Goal: Book appointment/travel/reservation

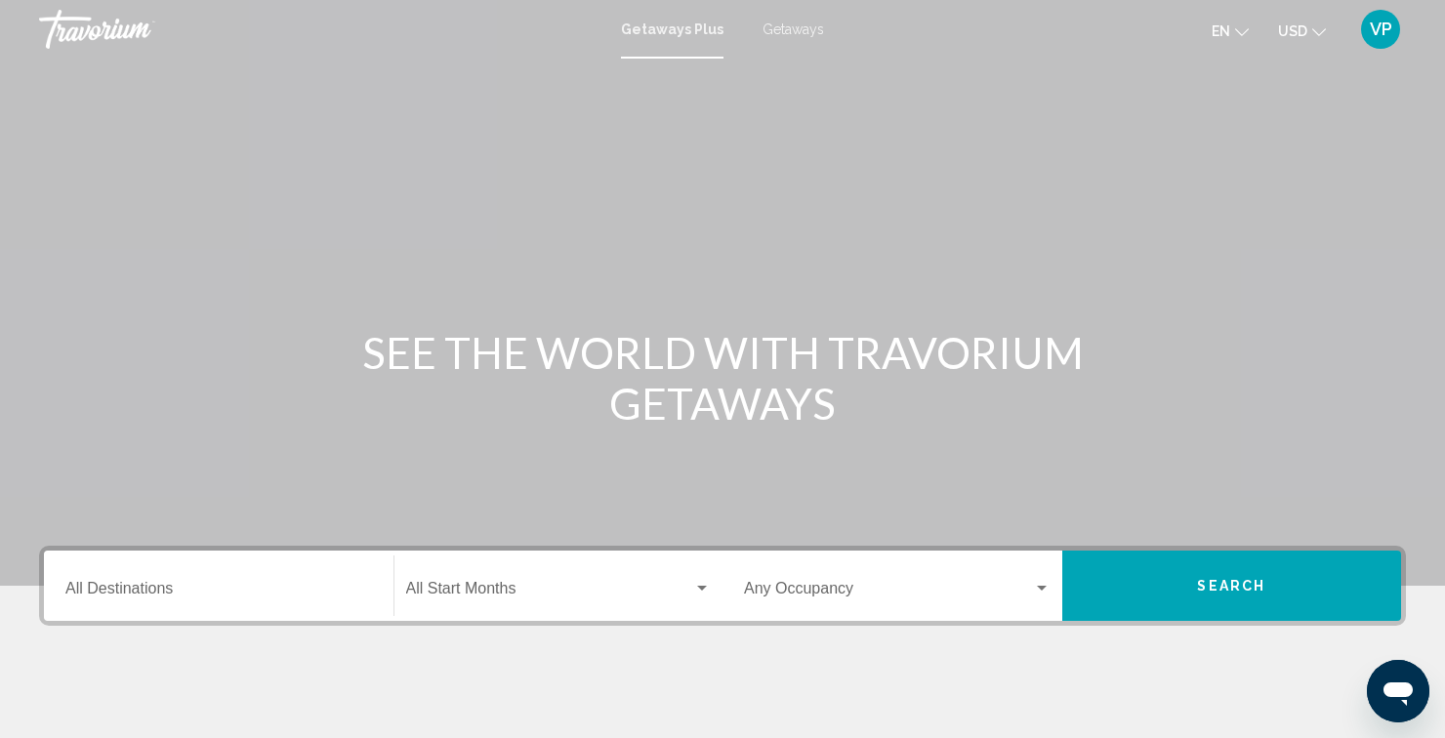
click at [380, 593] on div "Destination All Destinations" at bounding box center [219, 585] width 330 height 61
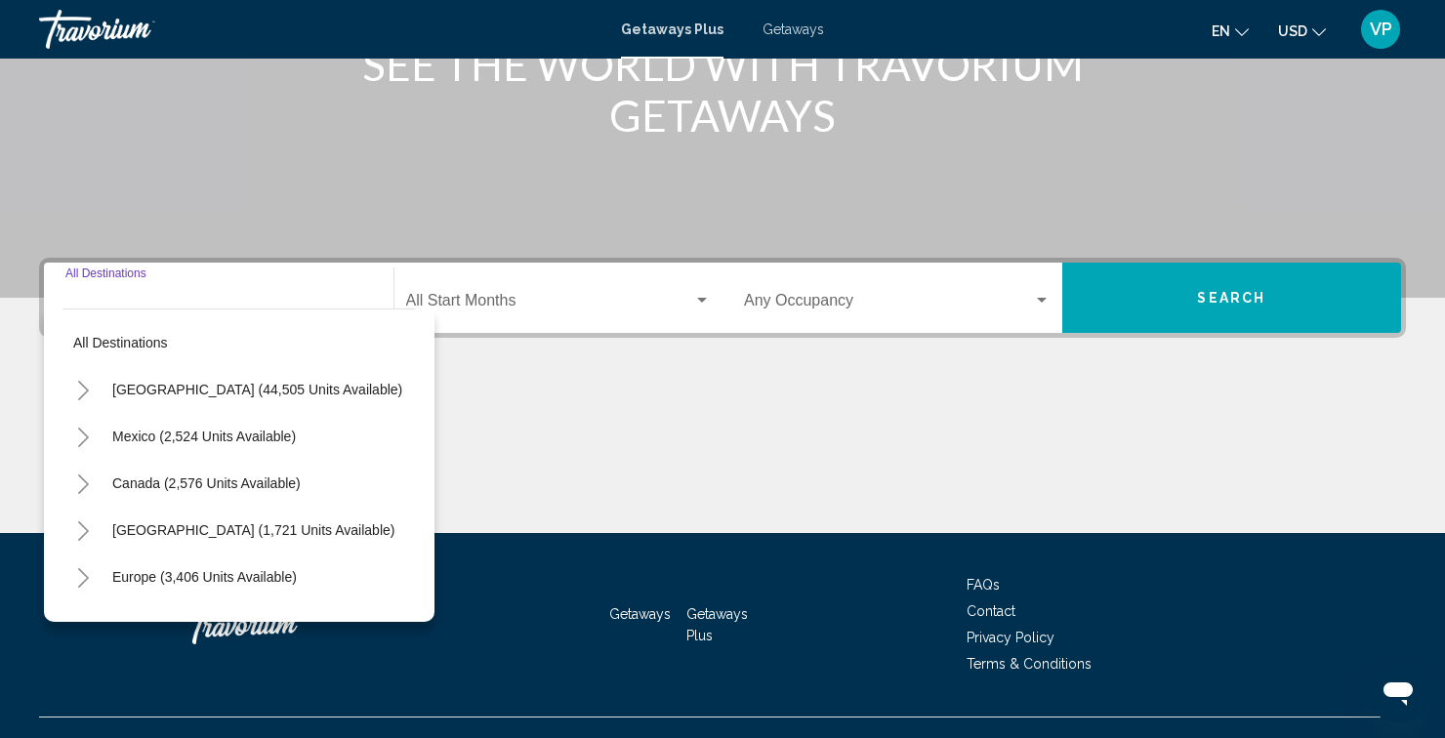
scroll to position [322, 0]
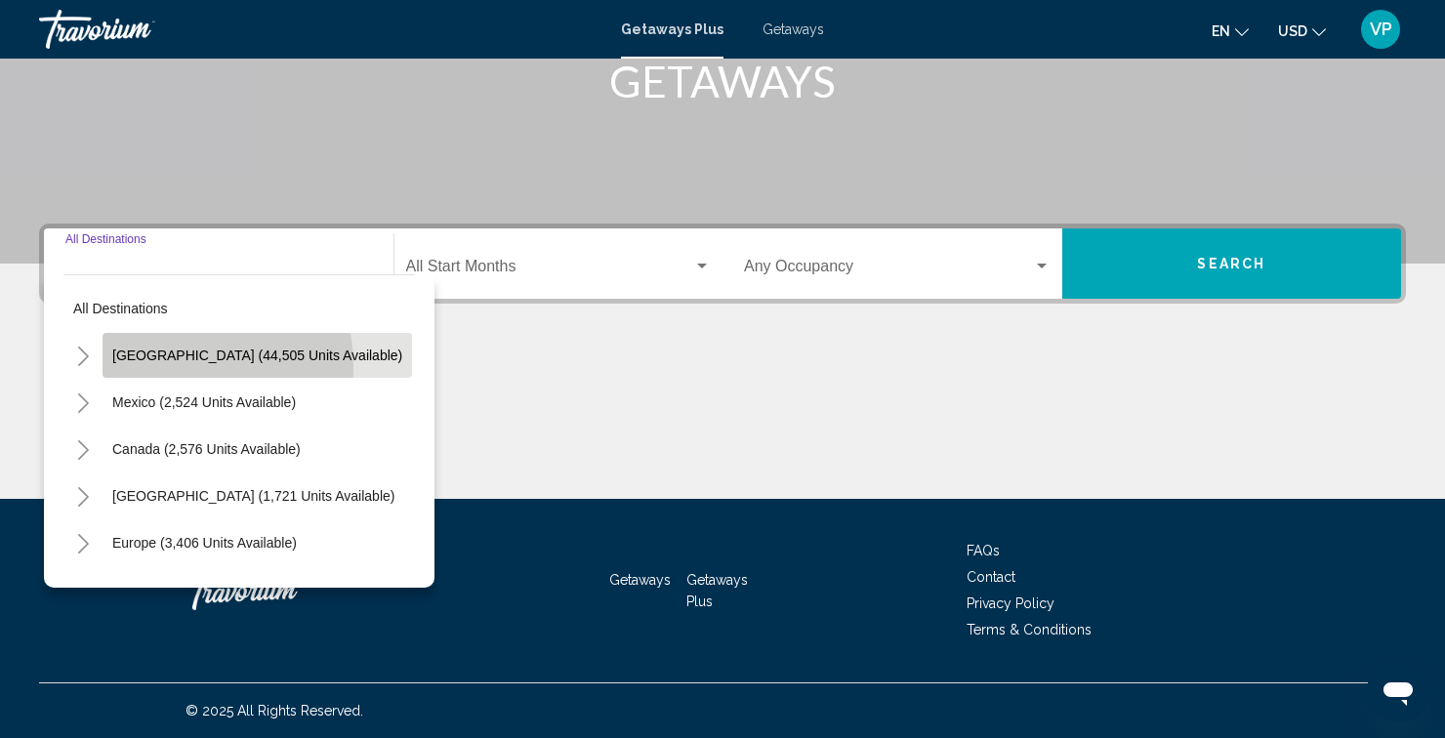
click at [167, 366] on button "[GEOGRAPHIC_DATA] (44,505 units available)" at bounding box center [256, 355] width 309 height 45
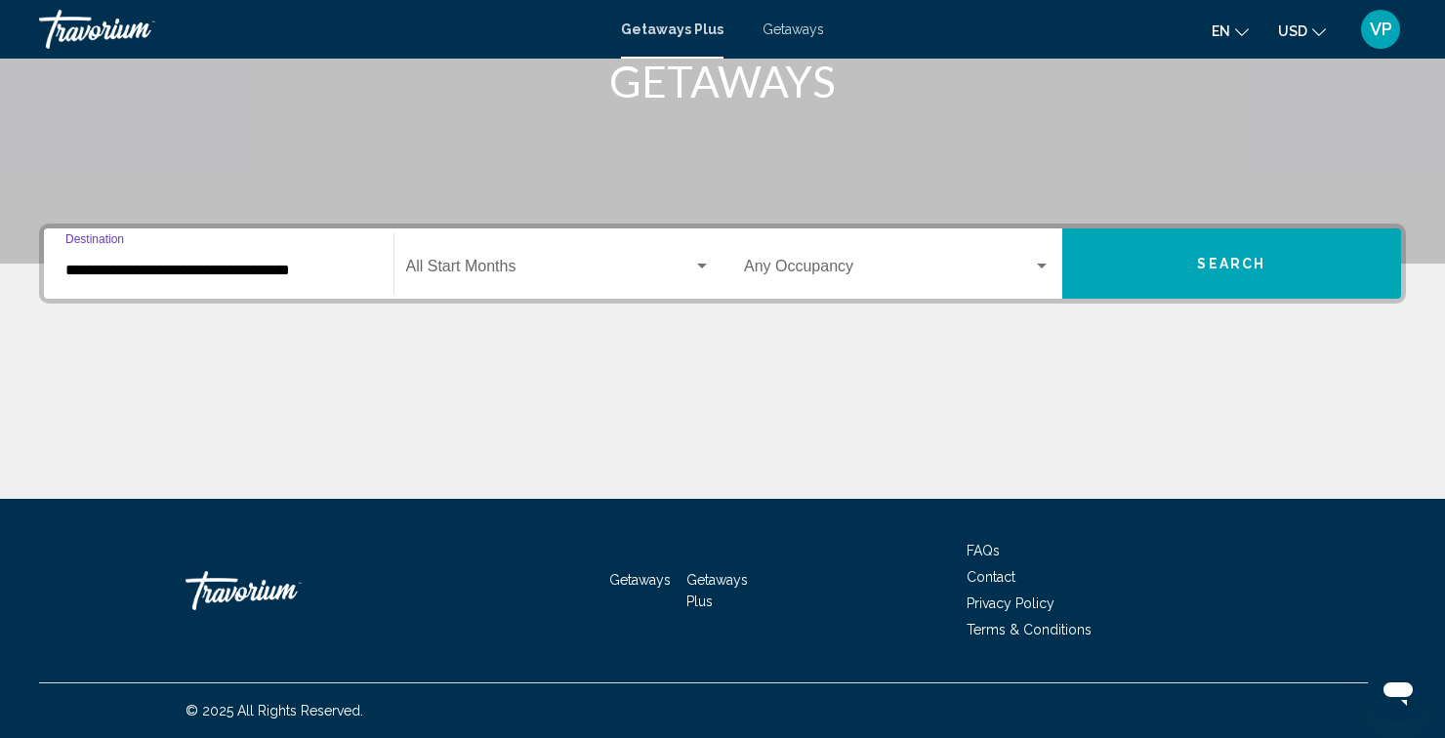
click at [250, 262] on input "**********" at bounding box center [218, 271] width 307 height 18
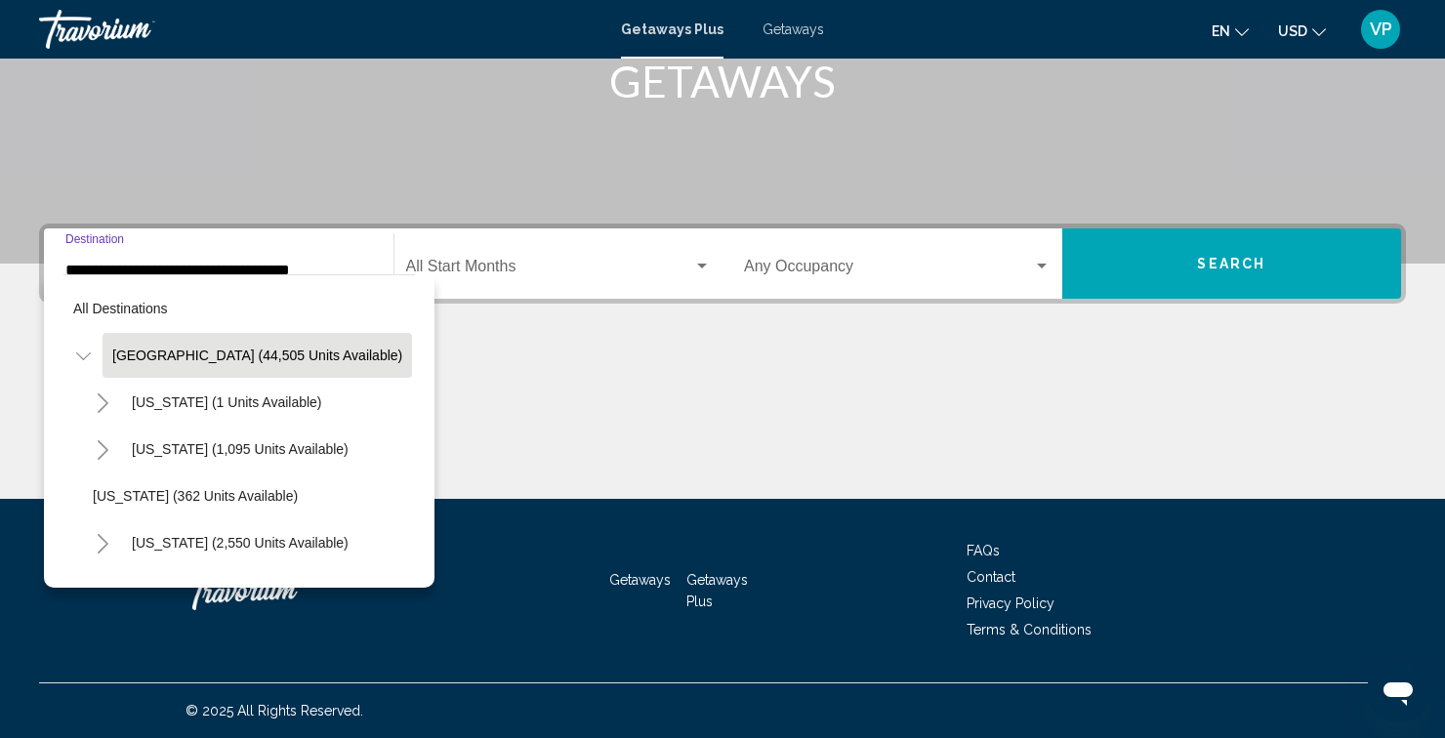
scroll to position [308, 0]
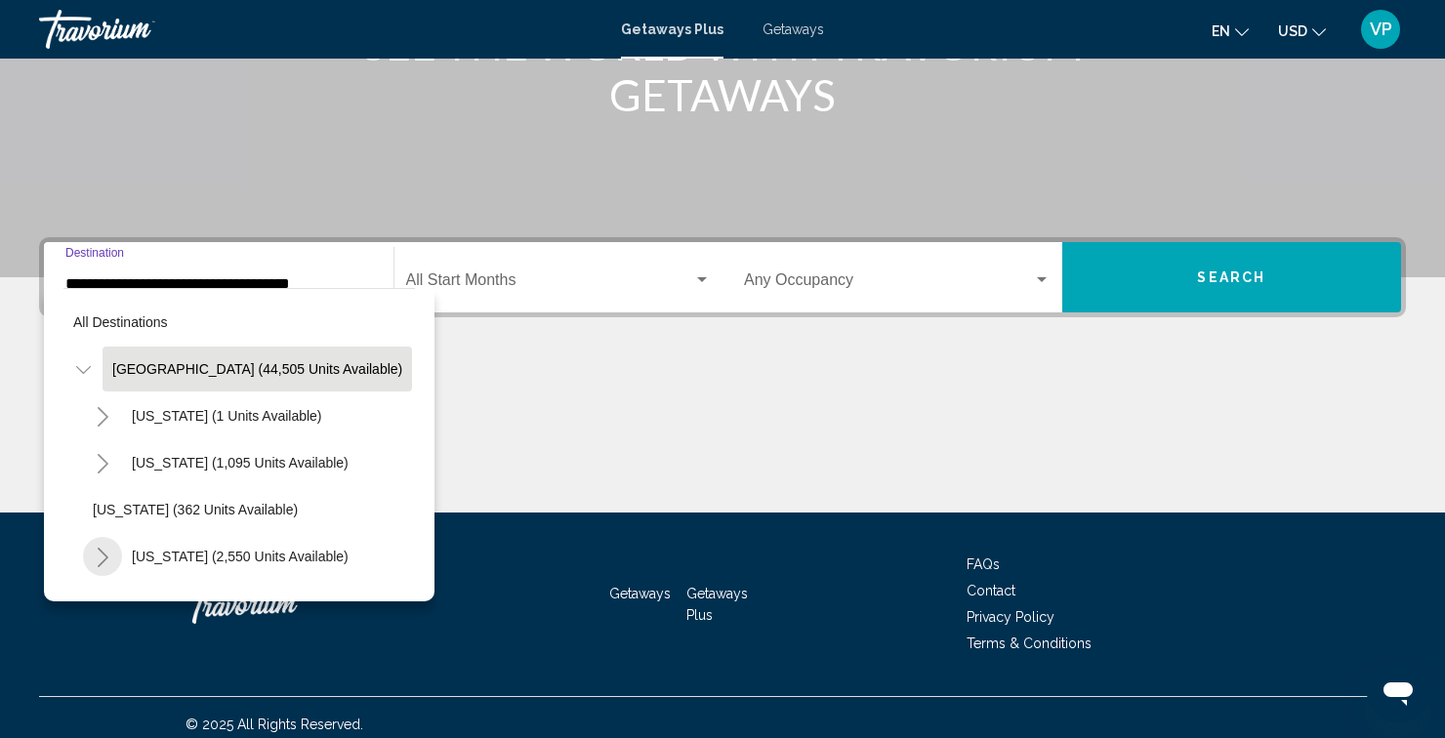
click at [106, 568] on button "Toggle California (2,550 units available)" at bounding box center [102, 556] width 39 height 39
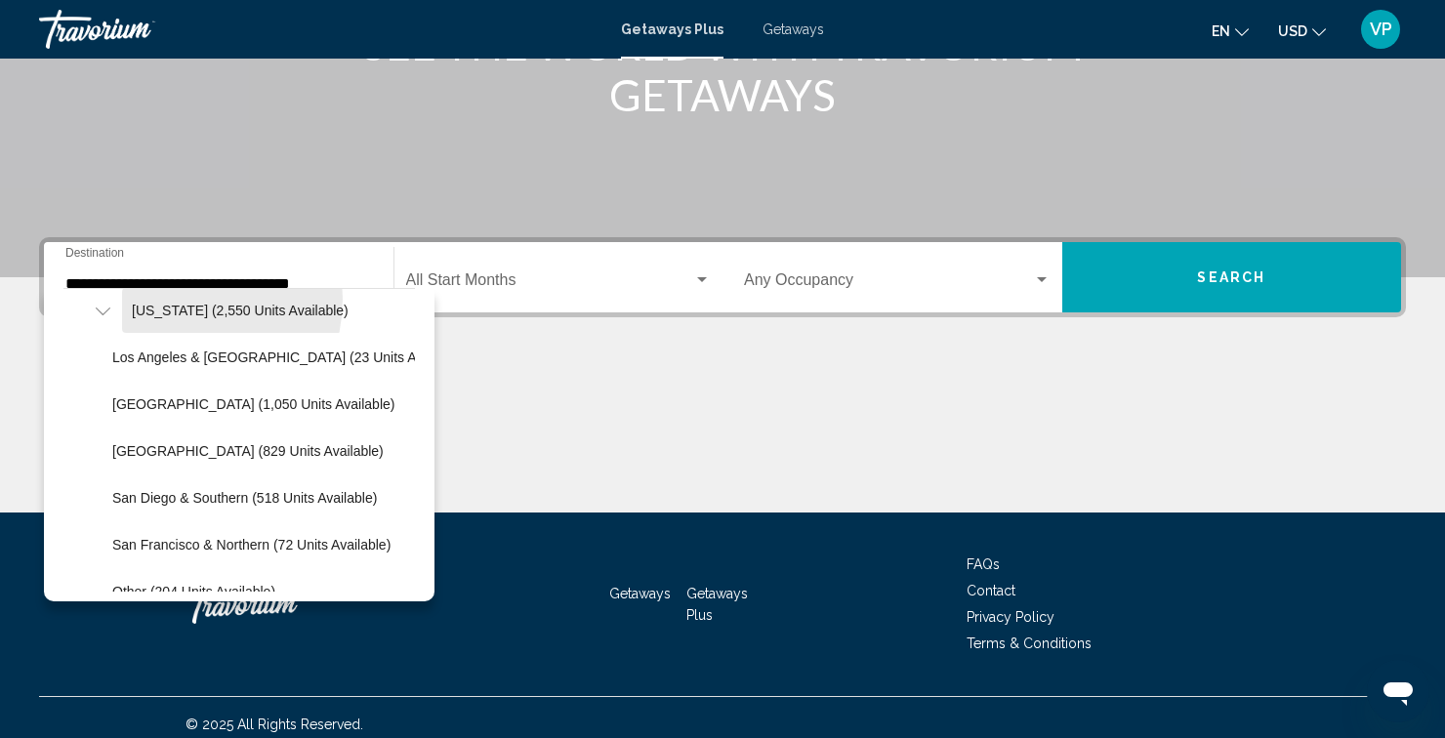
scroll to position [248, 0]
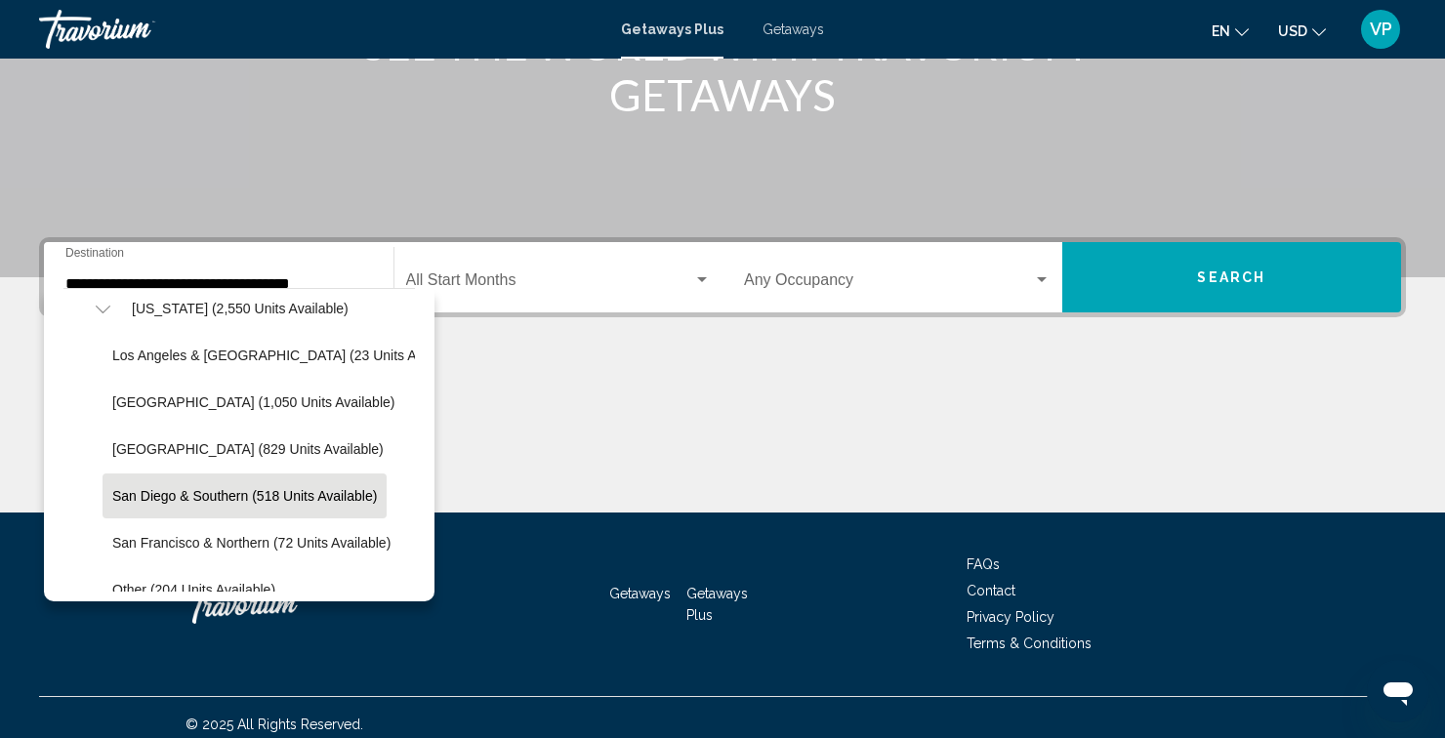
click at [203, 510] on button "San Diego & Southern (518 units available)" at bounding box center [244, 495] width 284 height 45
type input "**********"
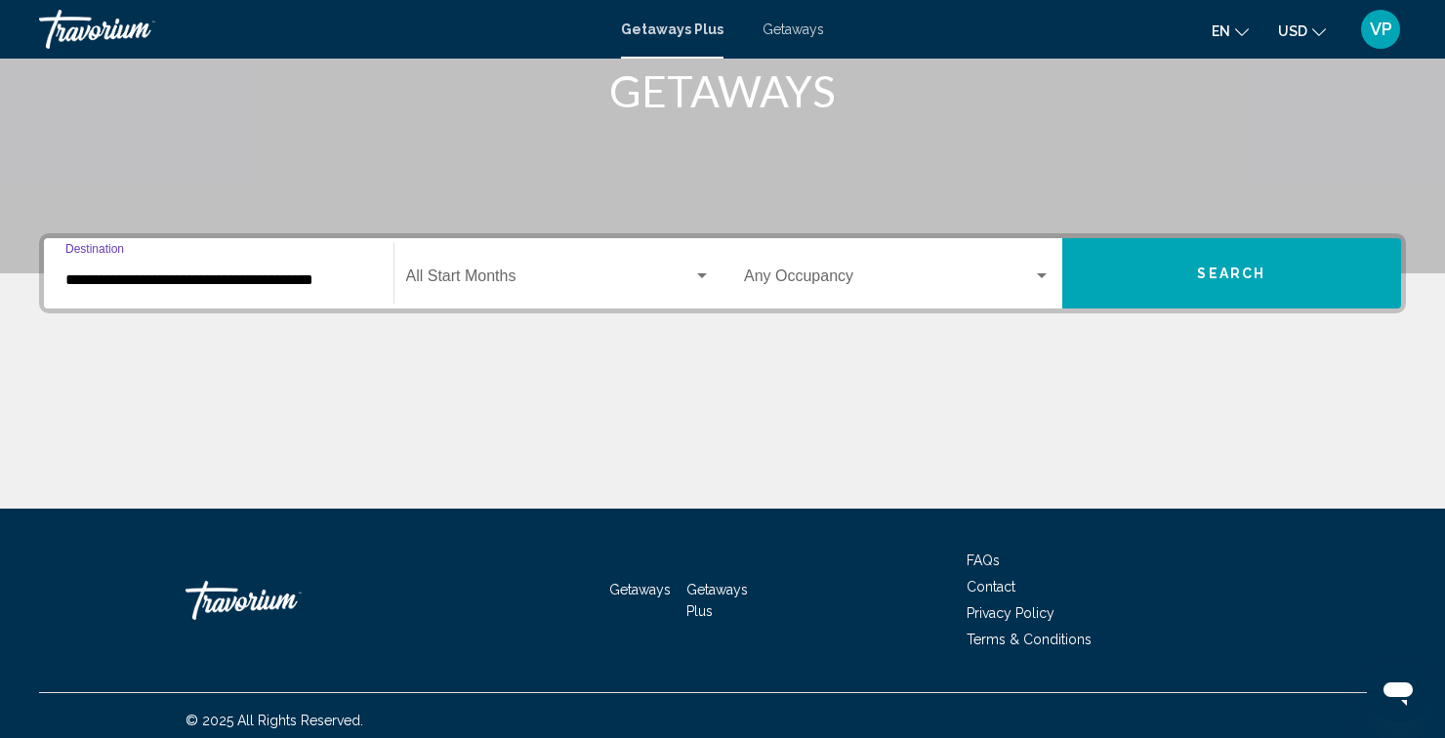
scroll to position [322, 0]
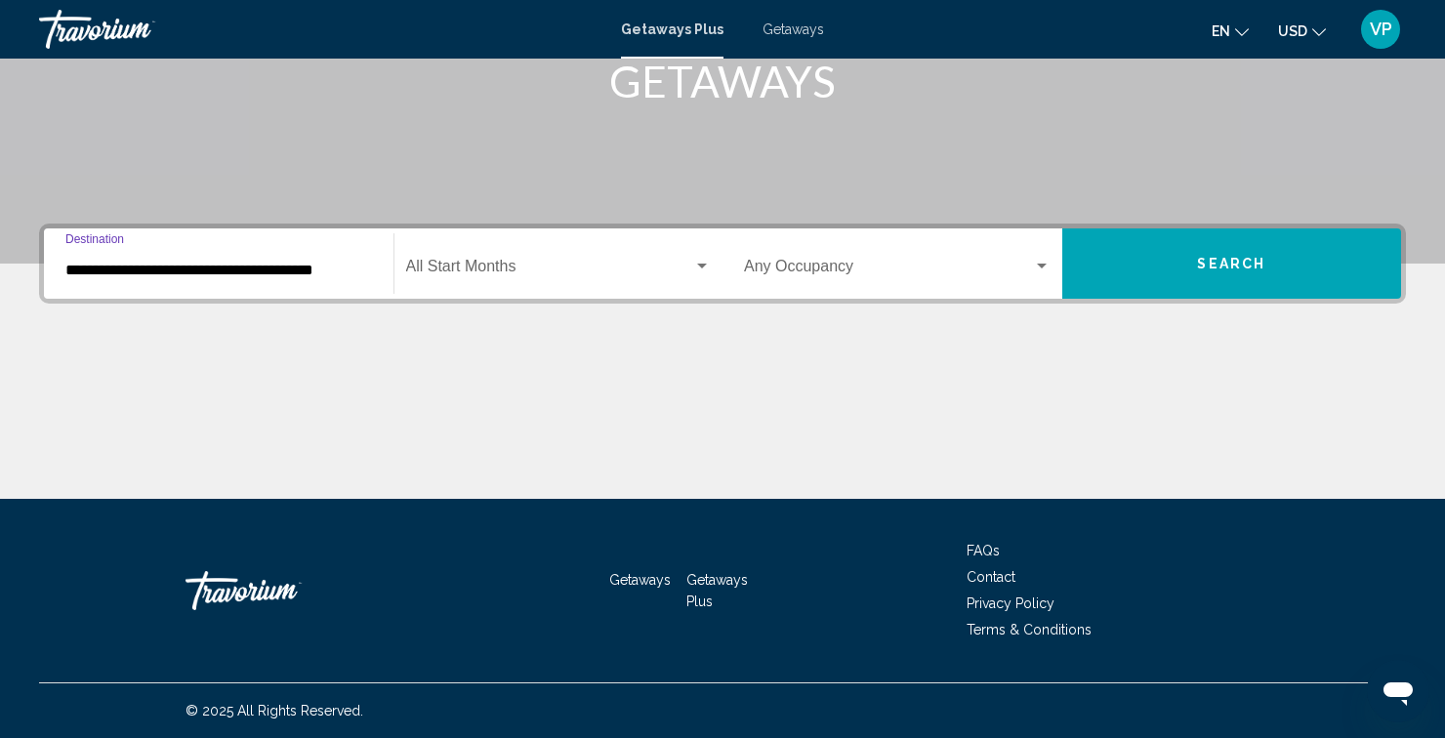
click at [654, 276] on span "Search widget" at bounding box center [550, 271] width 288 height 18
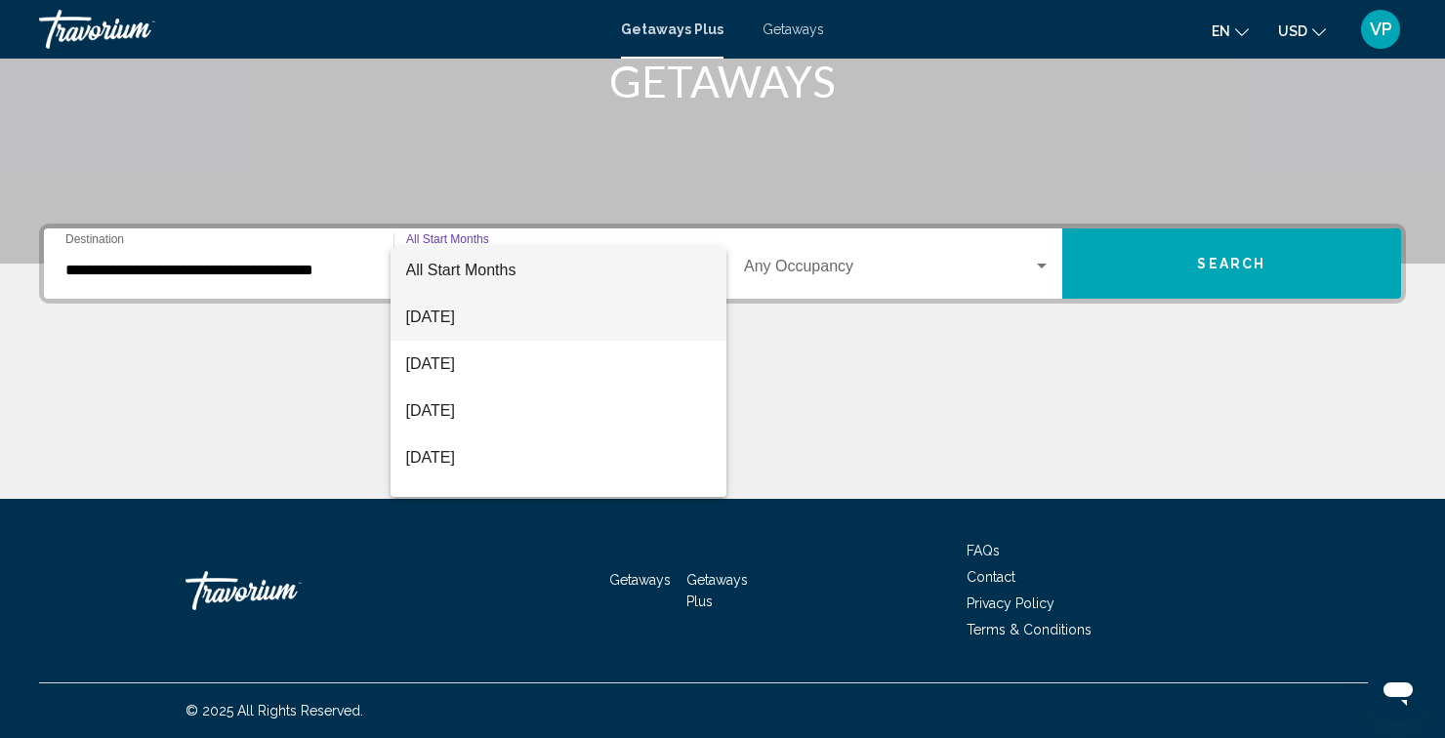
click at [480, 326] on span "[DATE]" at bounding box center [559, 317] width 306 height 47
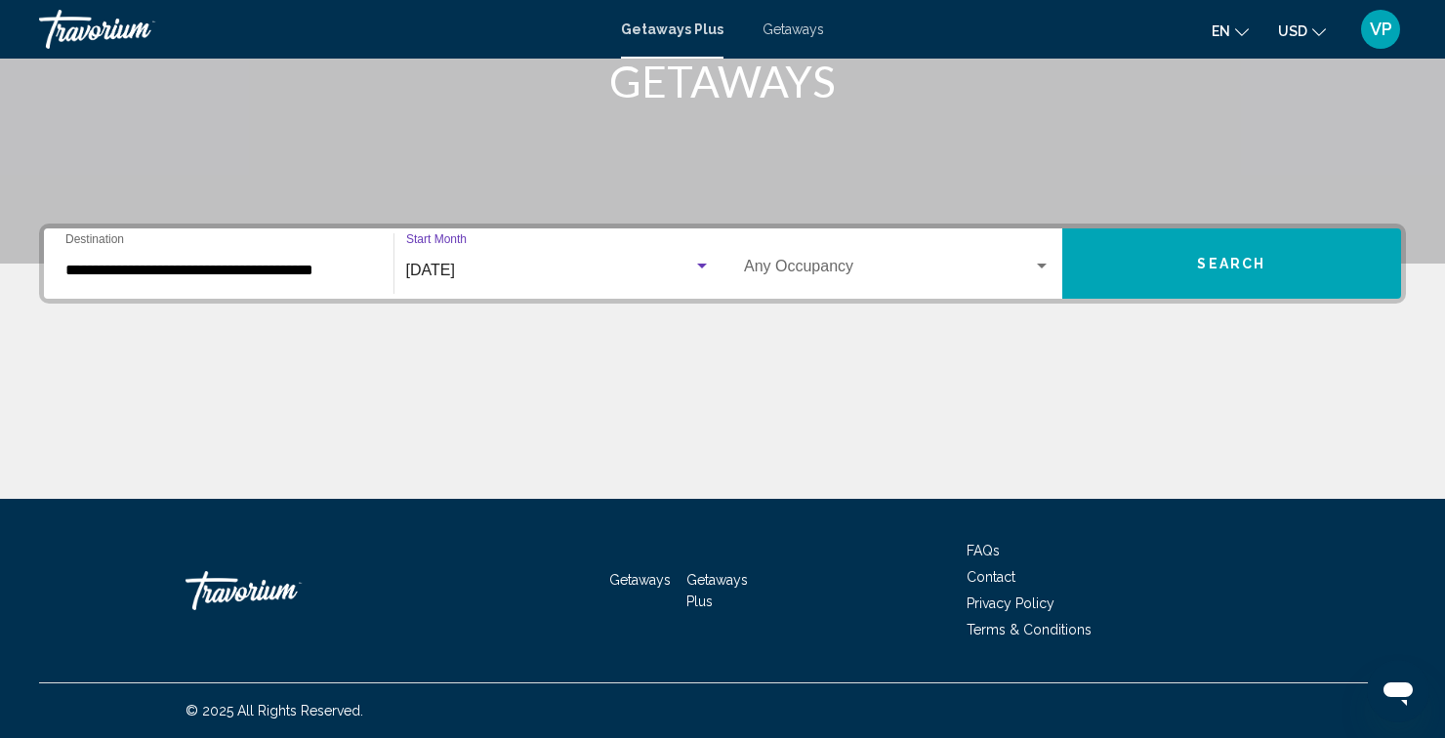
click at [1210, 274] on button "Search" at bounding box center [1232, 263] width 340 height 70
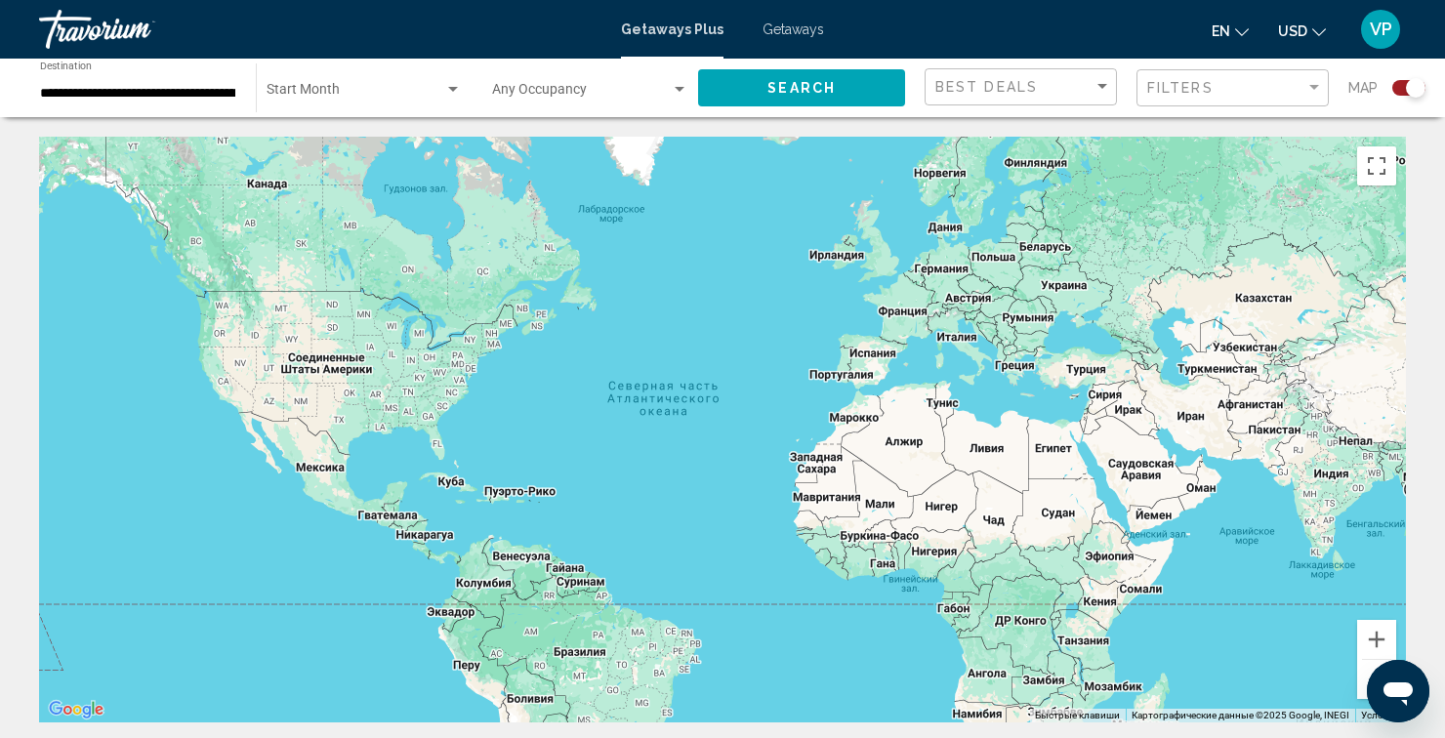
click at [782, 32] on span "Getaways" at bounding box center [792, 29] width 61 height 16
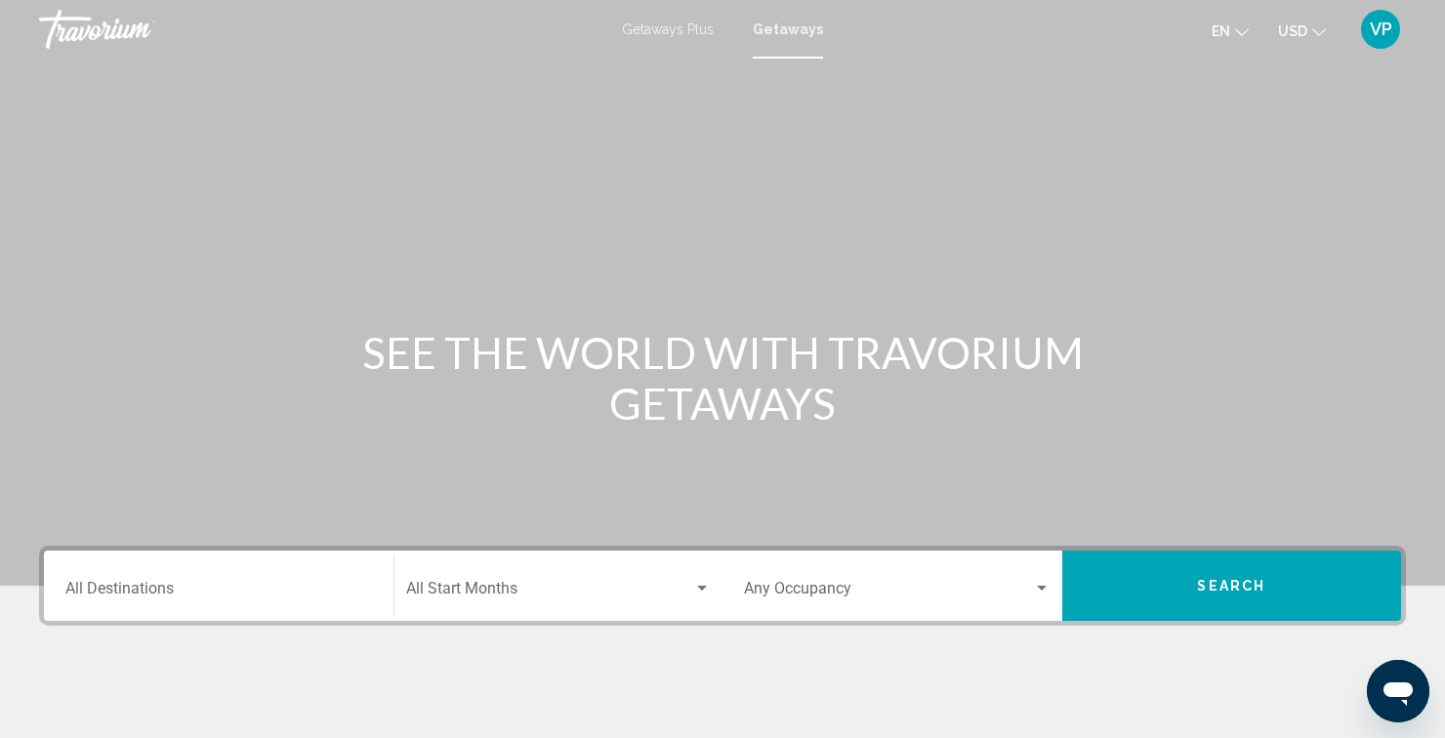
click at [362, 585] on input "Destination All Destinations" at bounding box center [218, 593] width 307 height 18
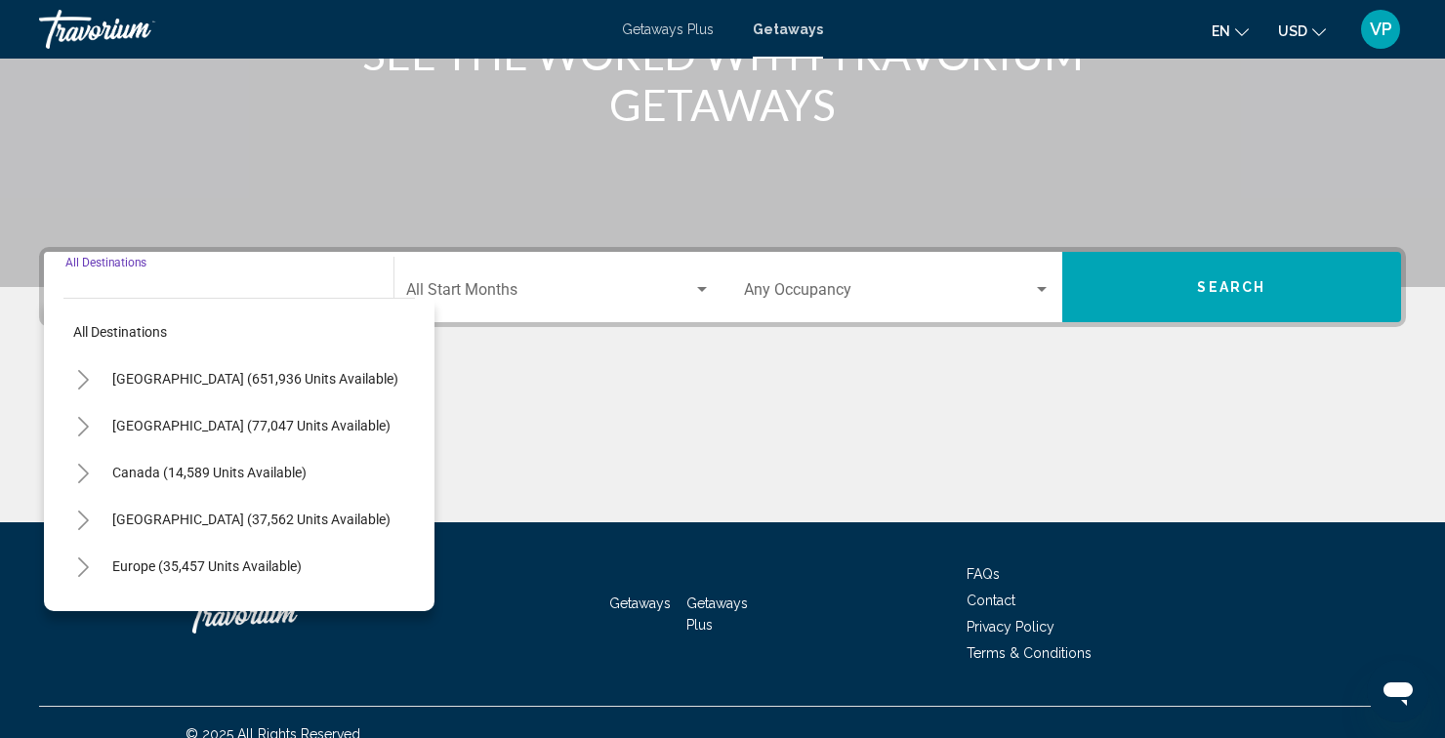
scroll to position [322, 0]
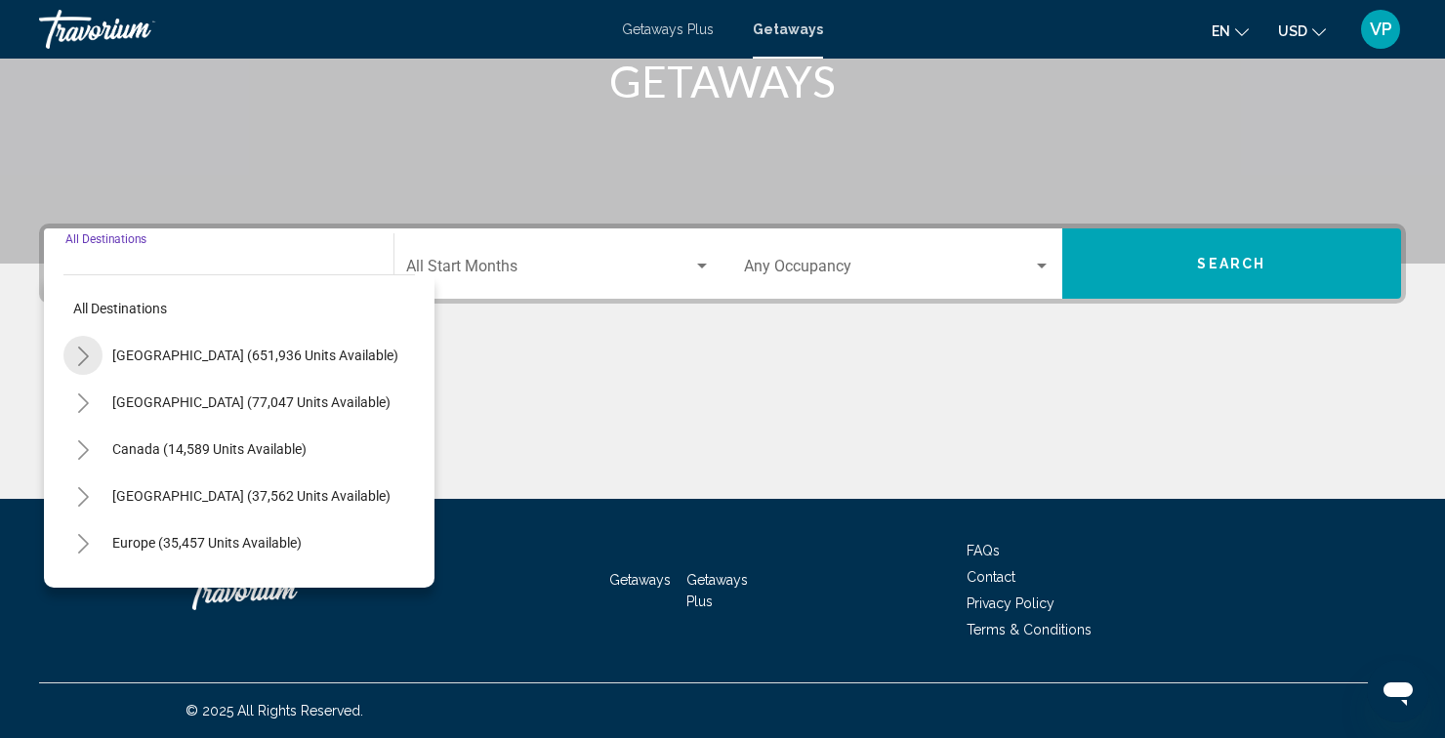
click at [86, 367] on button "Toggle United States (651,936 units available)" at bounding box center [82, 355] width 39 height 39
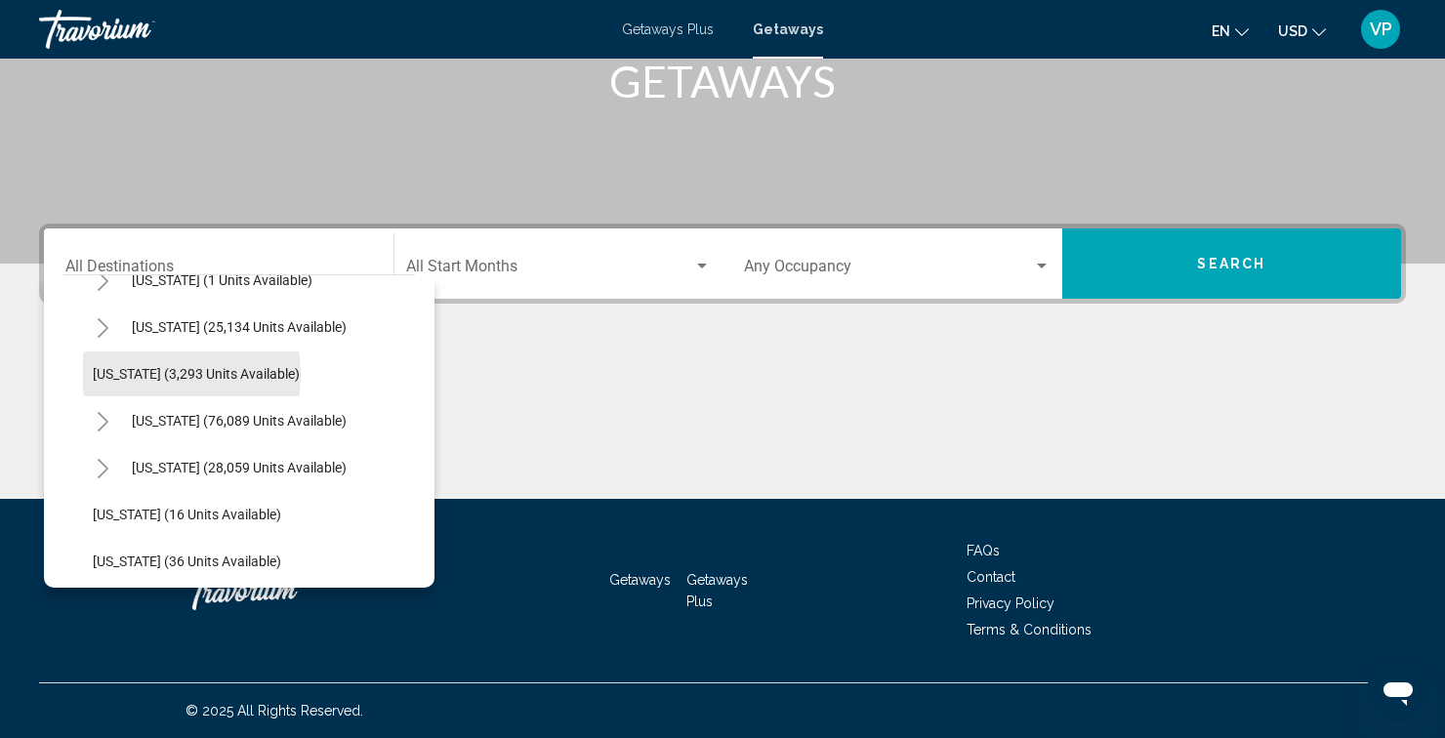
scroll to position [120, 0]
click at [99, 432] on button "Toggle California (76,089 units available)" at bounding box center [102, 422] width 39 height 39
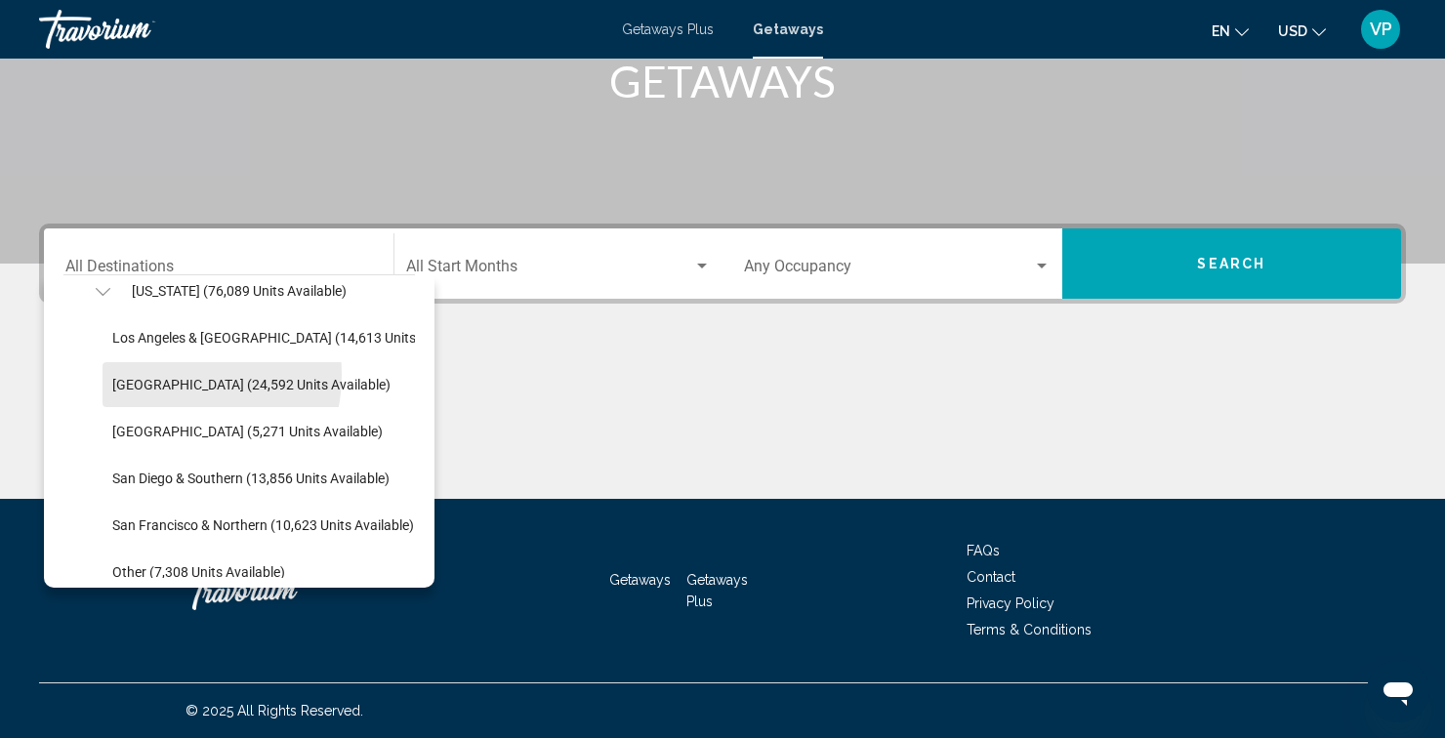
scroll to position [255, 0]
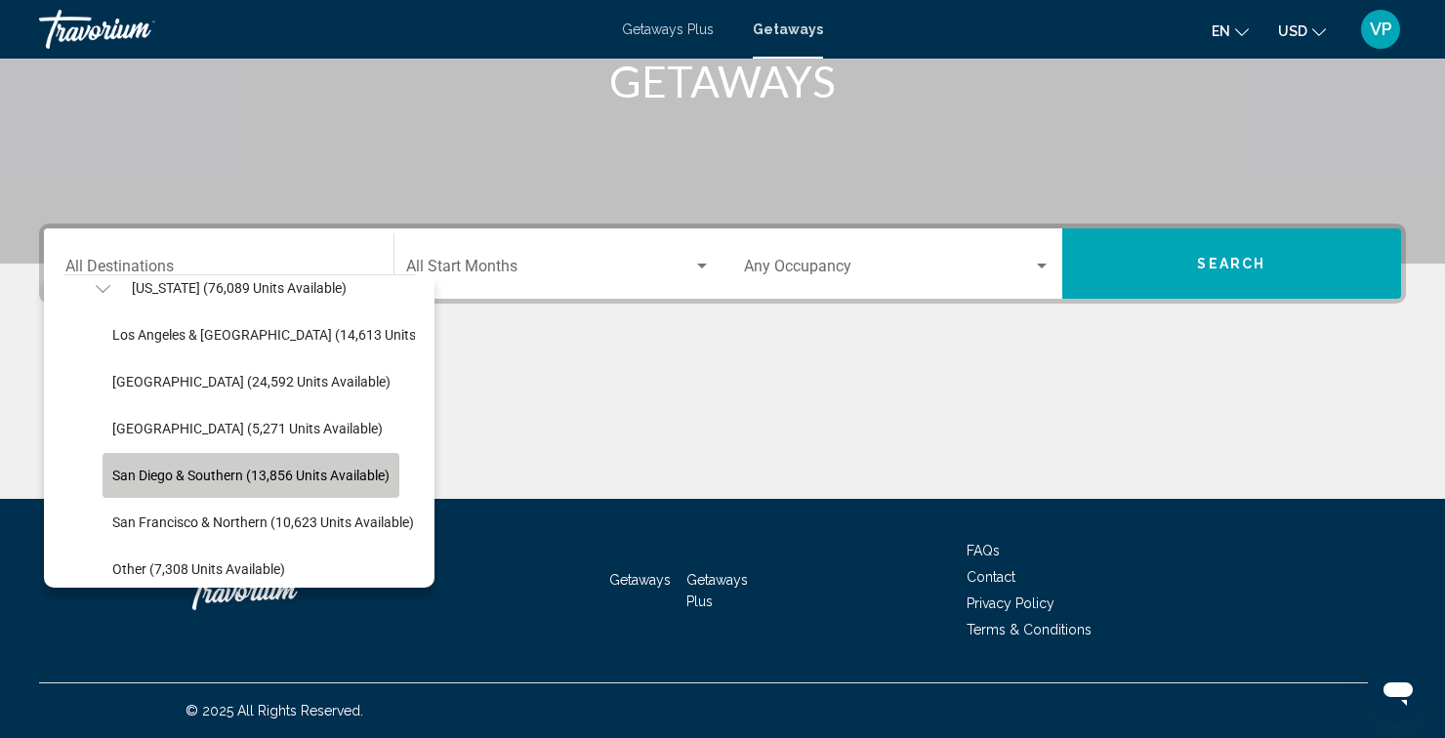
click at [155, 477] on span "San Diego & Southern (13,856 units available)" at bounding box center [250, 476] width 277 height 16
type input "**********"
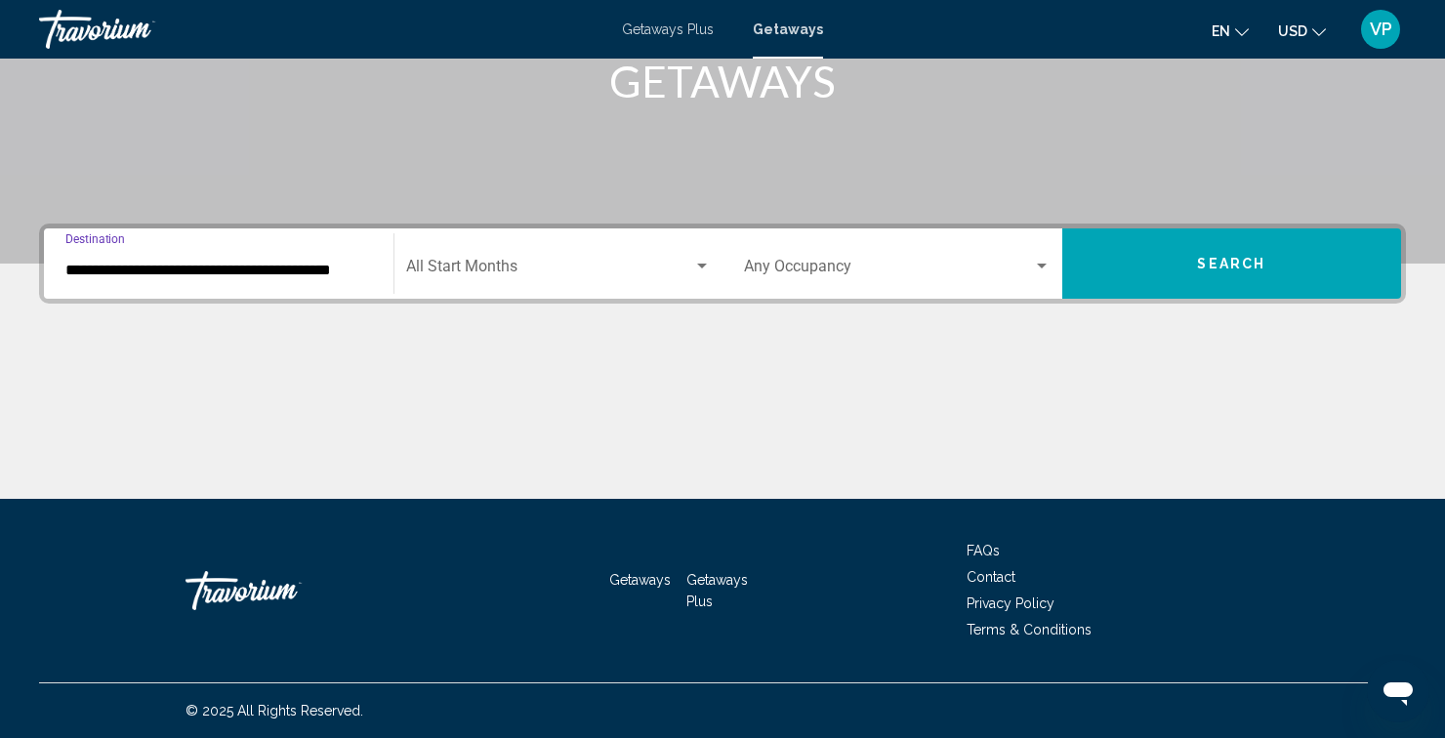
click at [571, 265] on span "Search widget" at bounding box center [550, 271] width 288 height 18
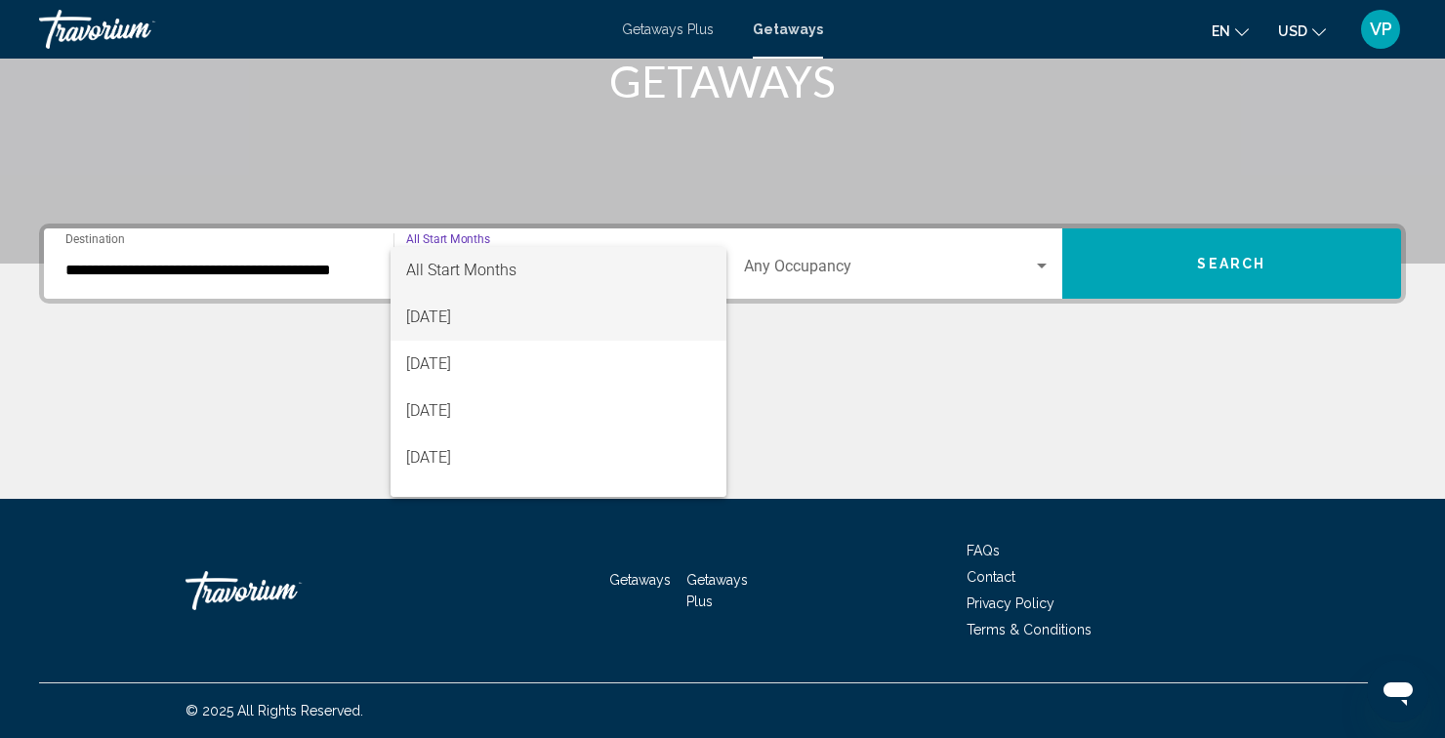
click at [474, 323] on span "[DATE]" at bounding box center [559, 317] width 306 height 47
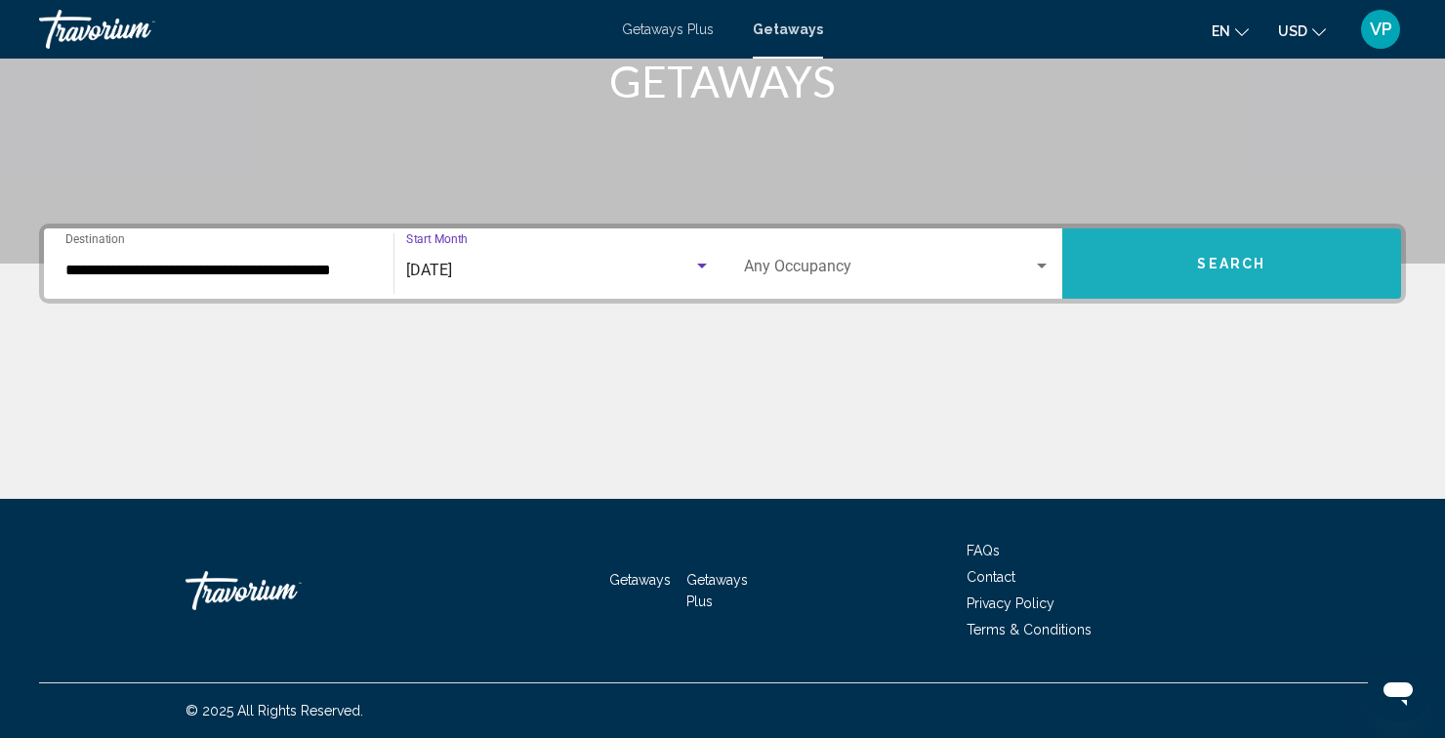
click at [1269, 275] on button "Search" at bounding box center [1232, 263] width 340 height 70
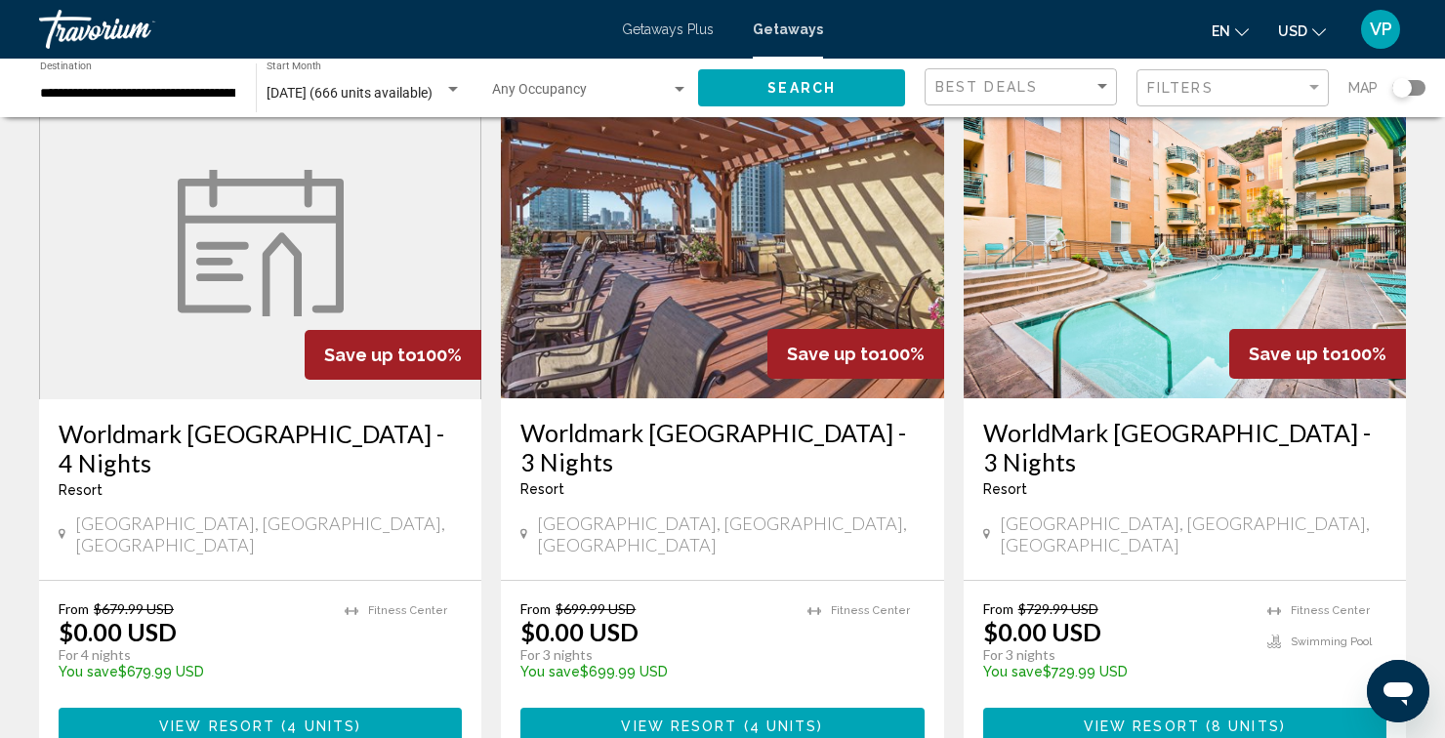
scroll to position [83, 0]
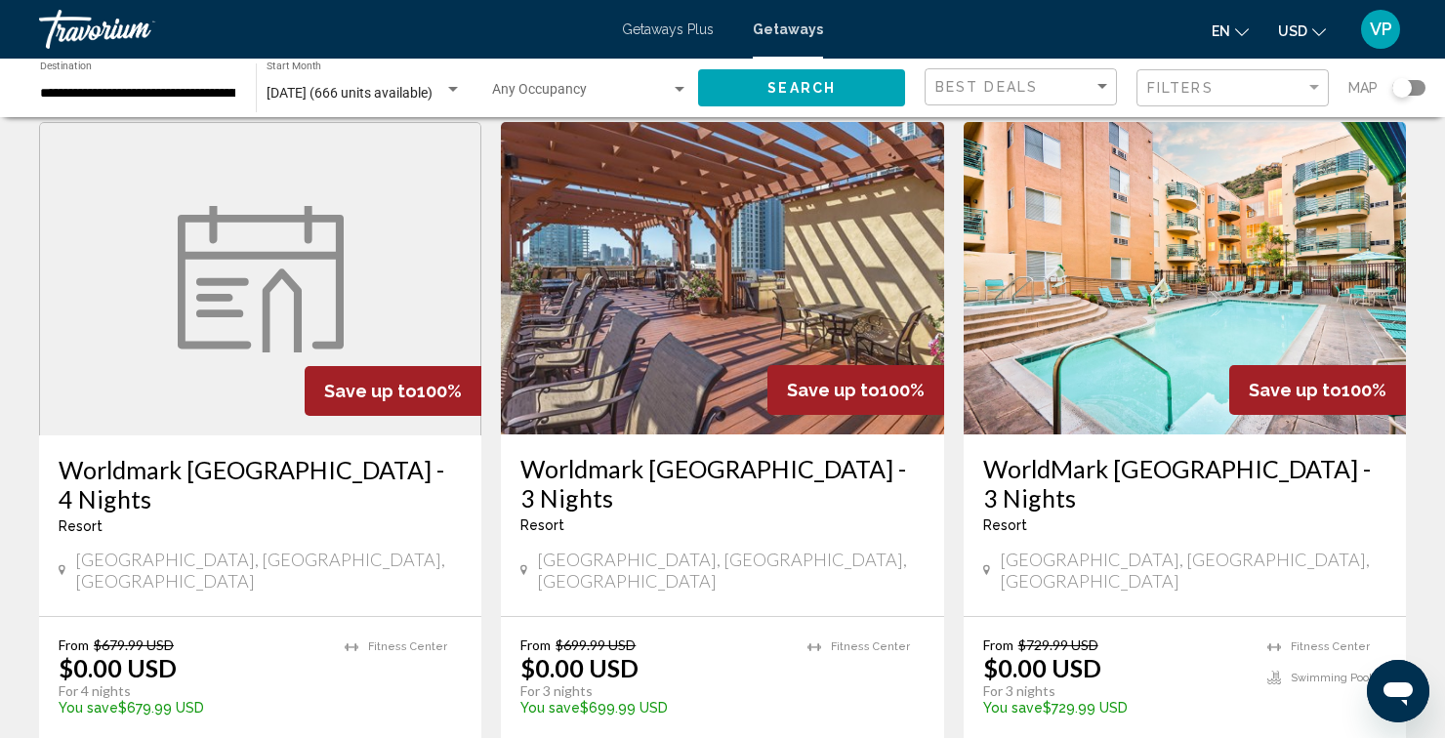
click at [910, 471] on h3 "Worldmark [GEOGRAPHIC_DATA] - 3 Nights" at bounding box center [721, 483] width 403 height 59
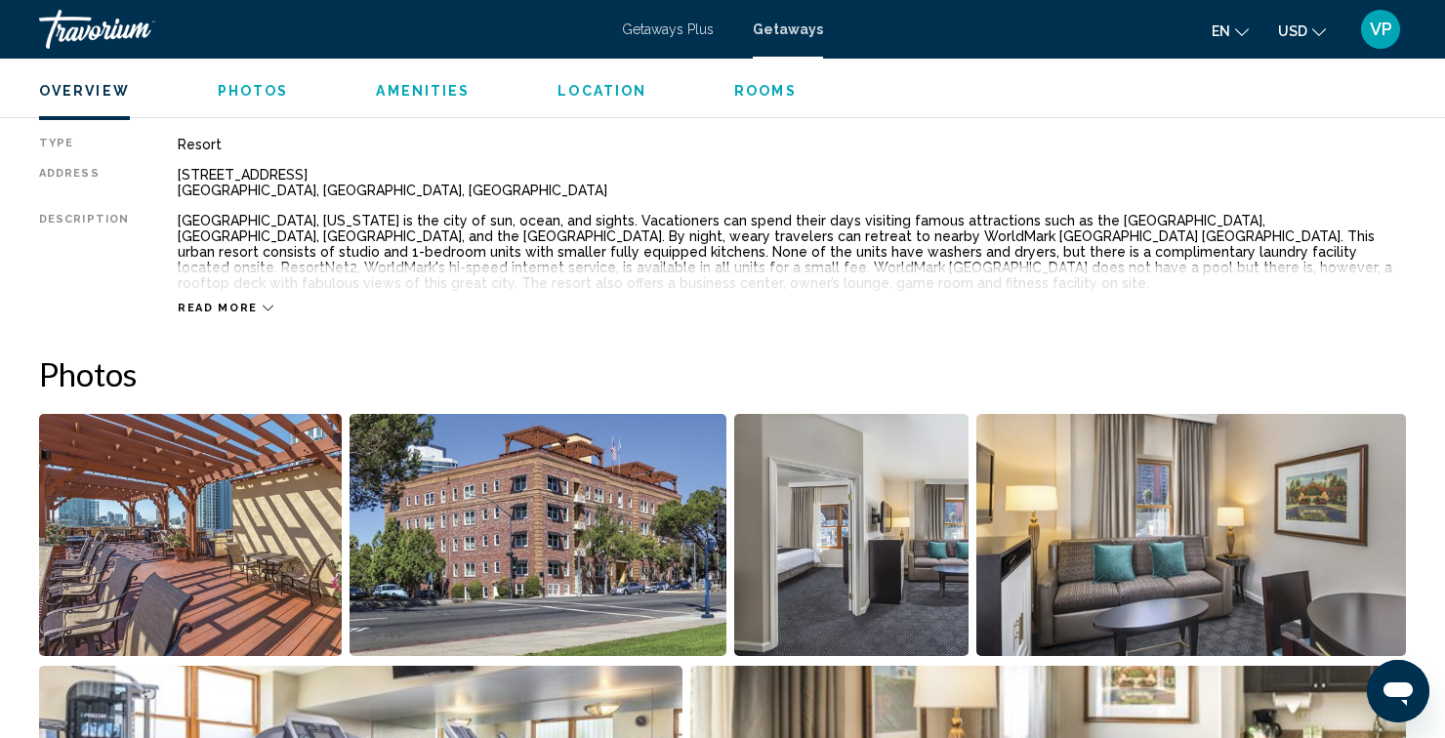
scroll to position [666, 0]
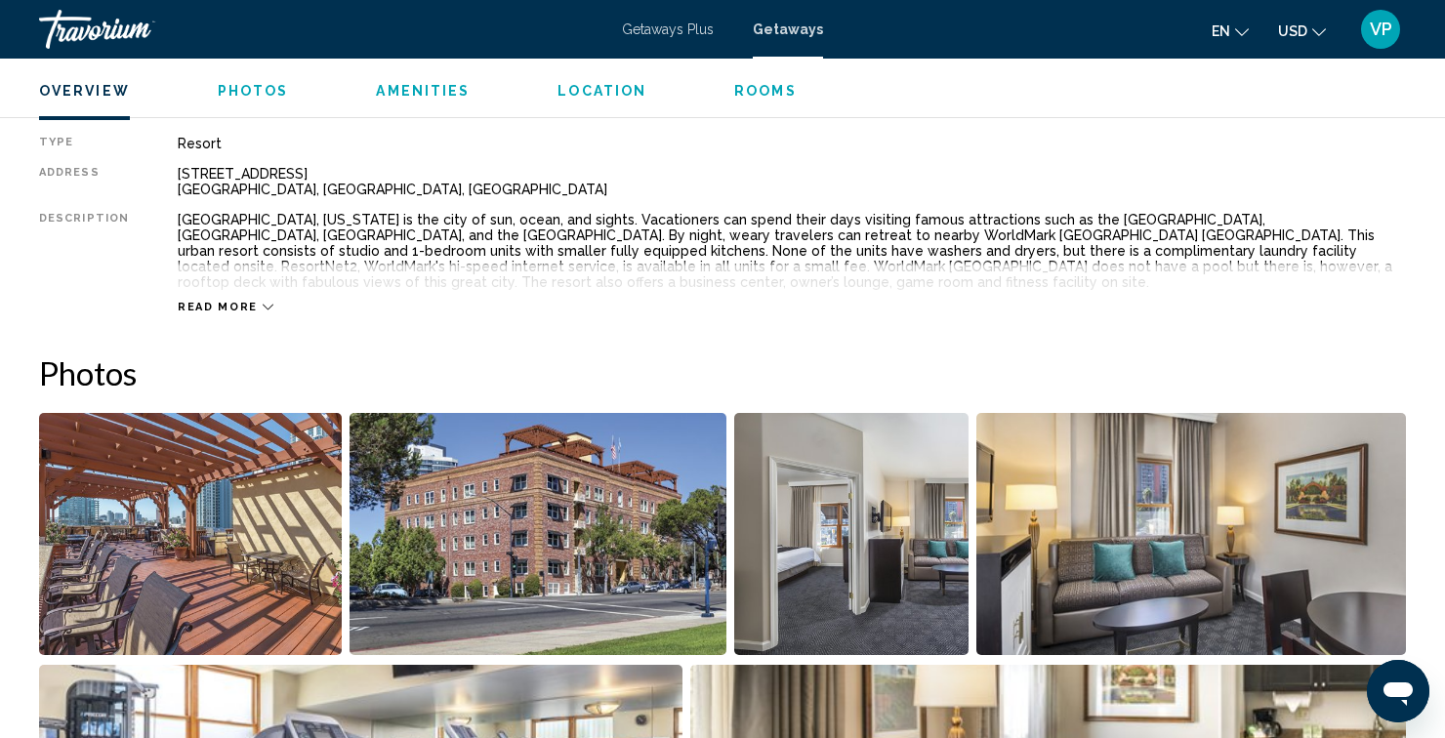
click at [214, 310] on span "Read more" at bounding box center [218, 307] width 80 height 13
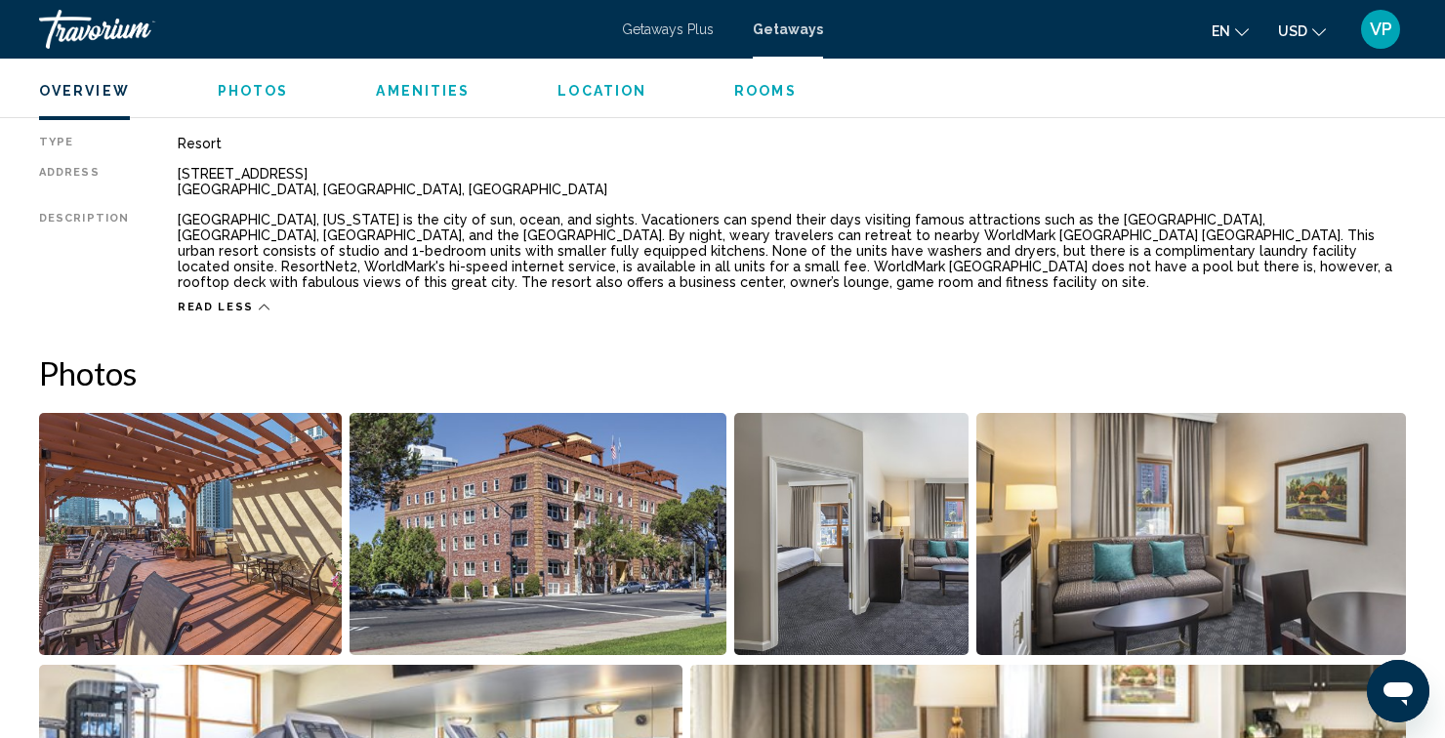
click at [208, 304] on span "Read less" at bounding box center [216, 307] width 76 height 13
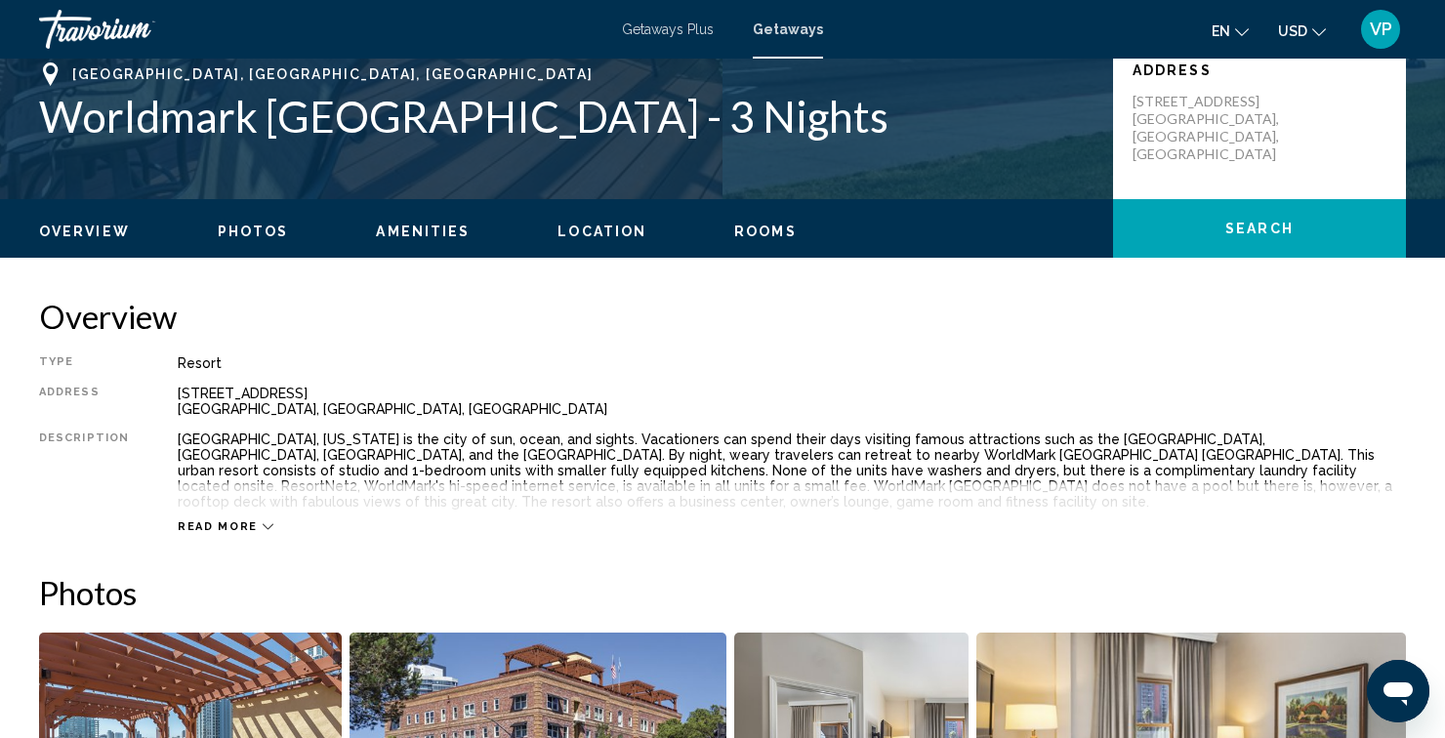
scroll to position [448, 0]
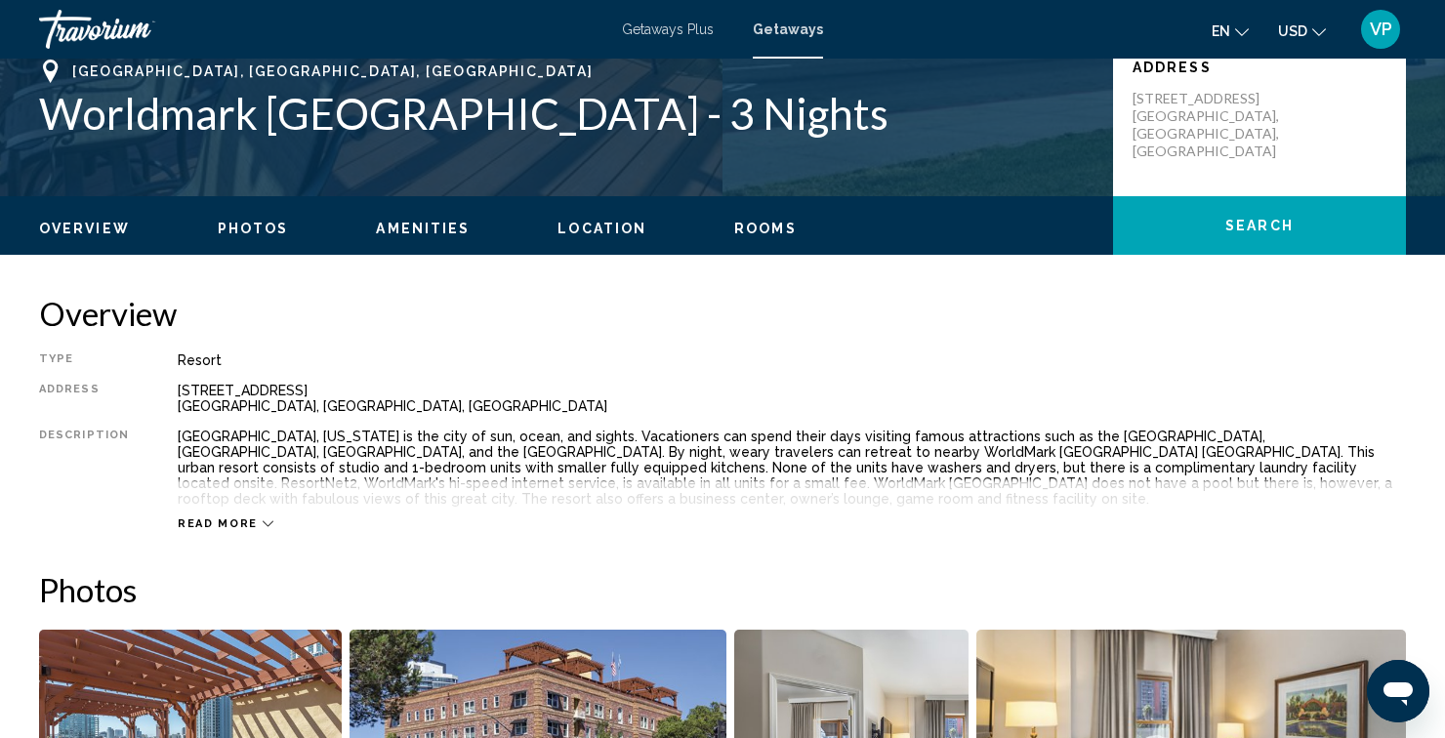
click at [246, 523] on span "Read more" at bounding box center [218, 523] width 80 height 13
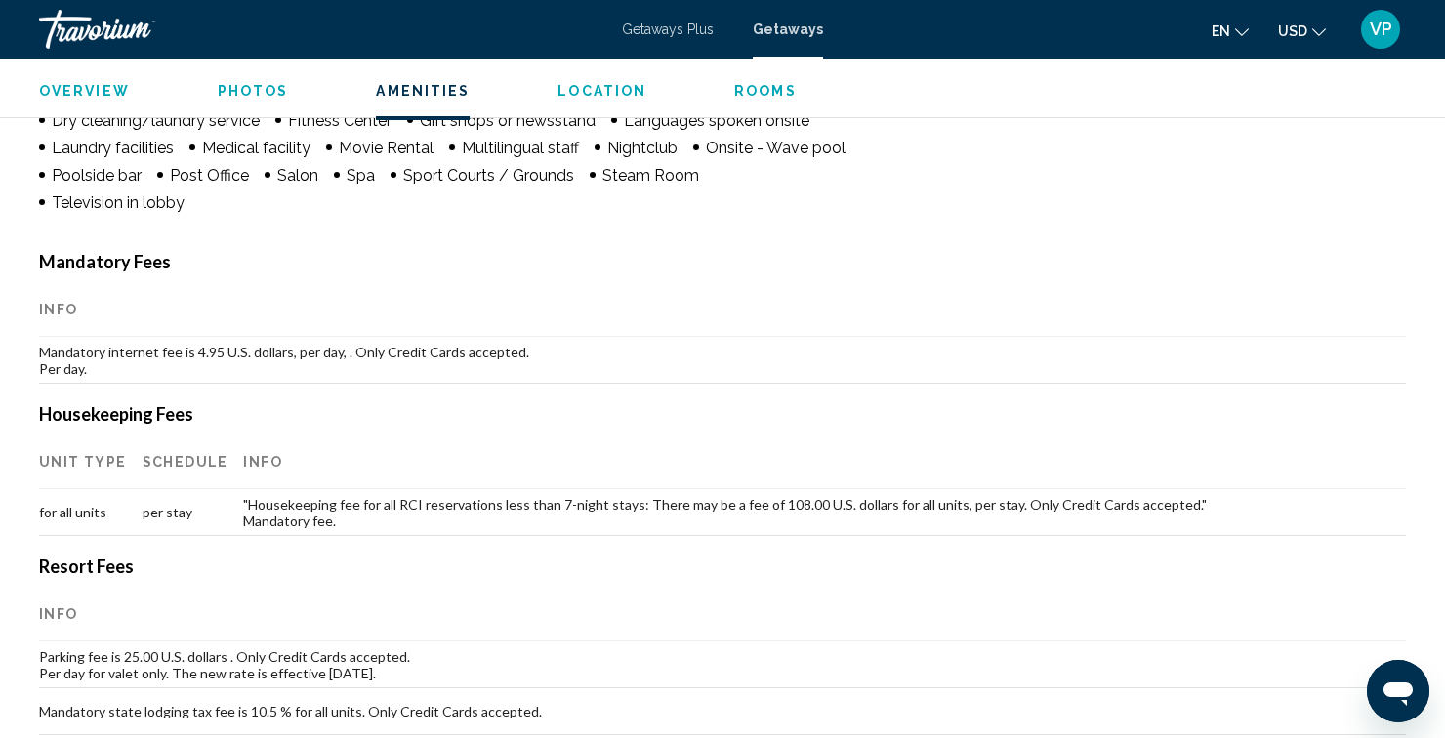
scroll to position [1735, 0]
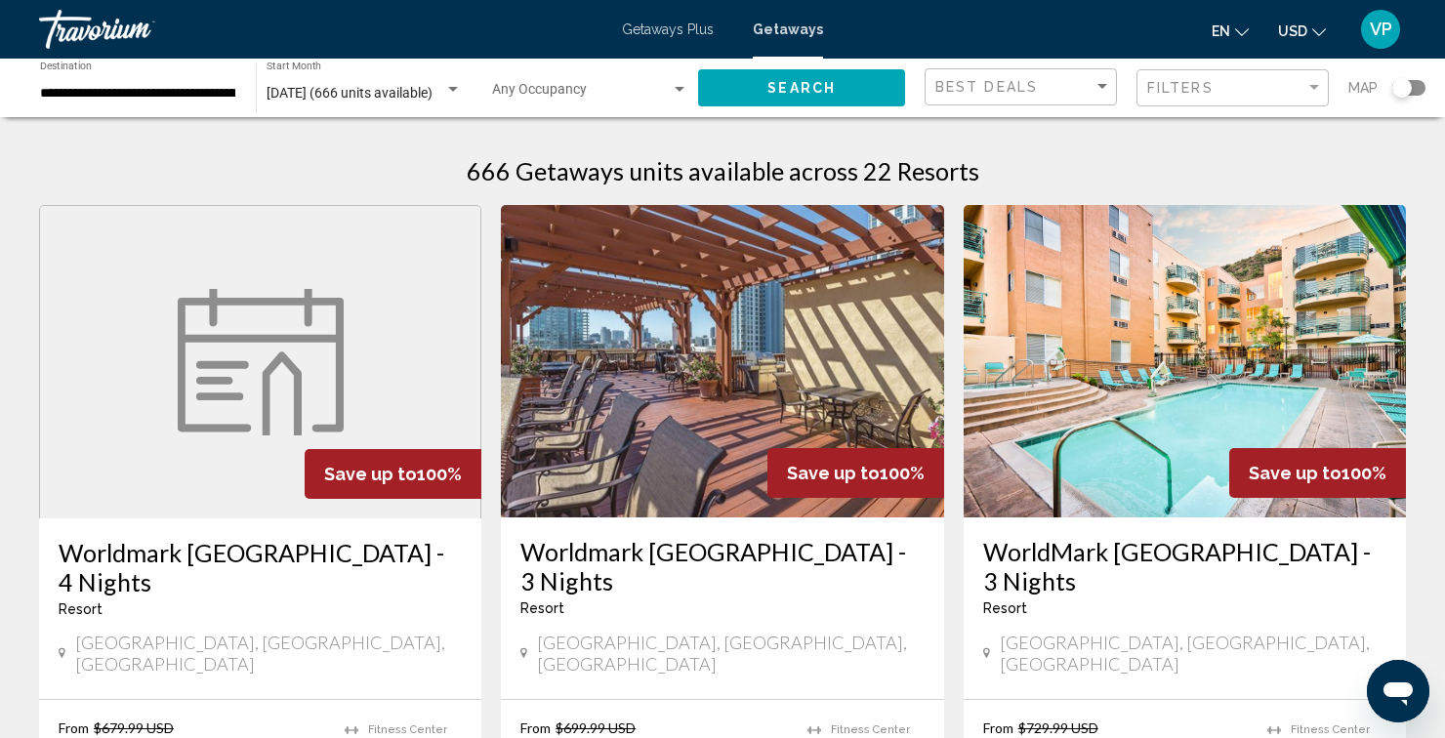
click at [384, 566] on h3 "Worldmark [GEOGRAPHIC_DATA] - 4 Nights" at bounding box center [260, 567] width 403 height 59
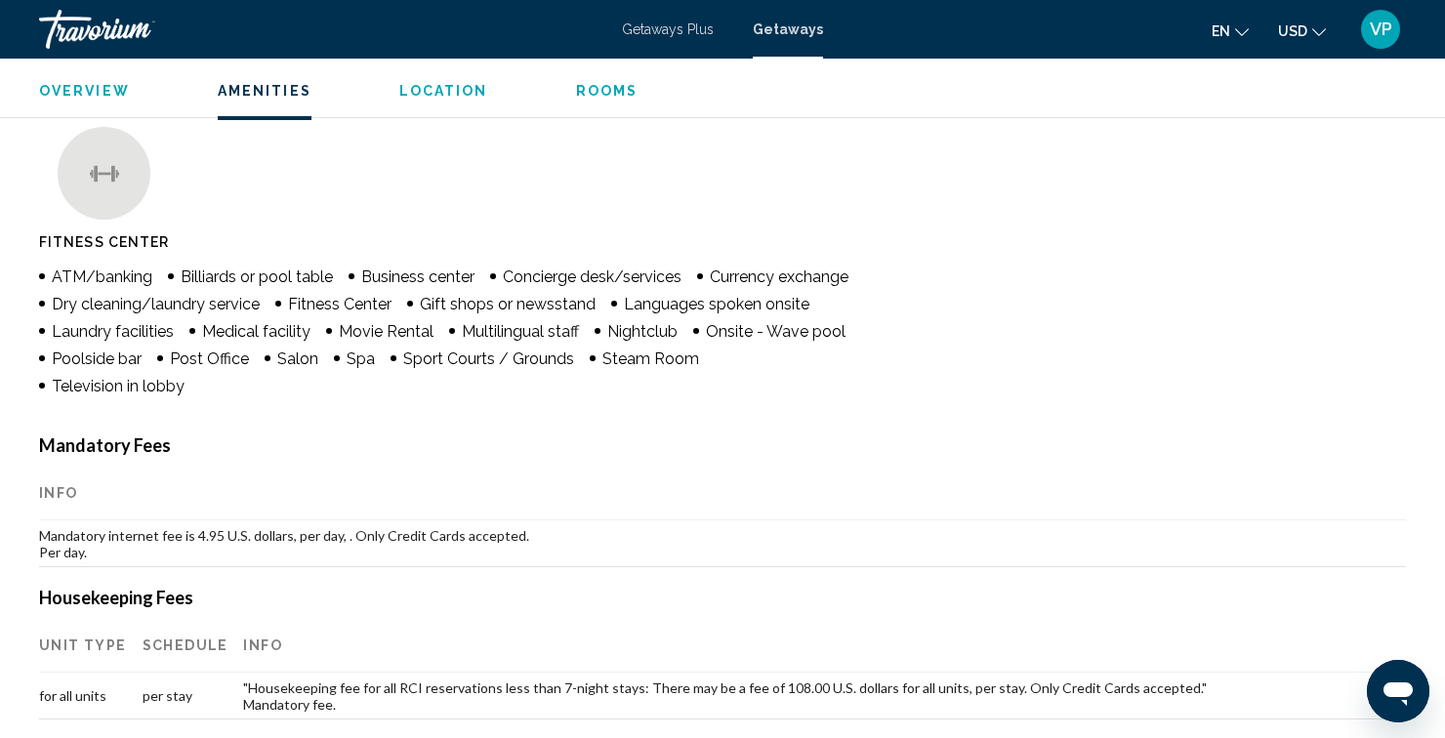
scroll to position [524, 0]
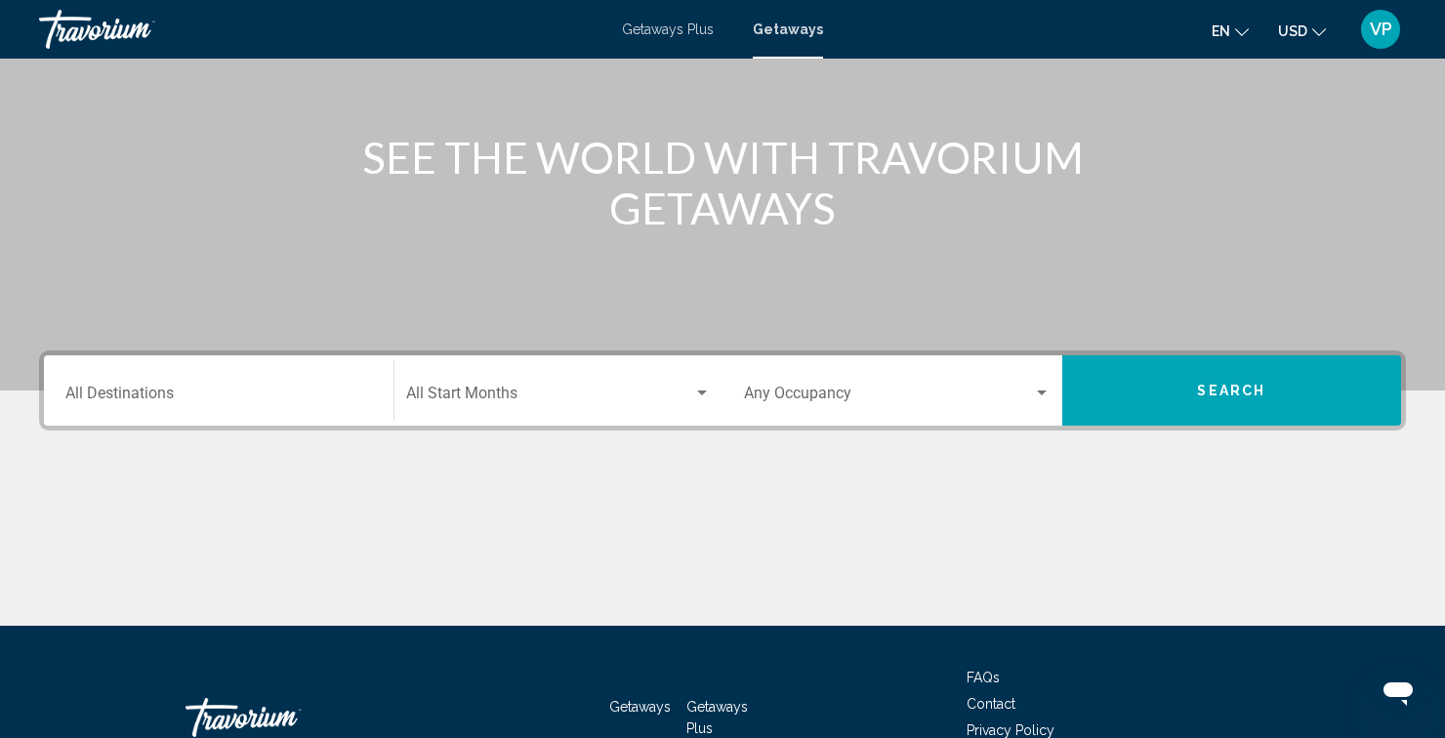
scroll to position [193, 0]
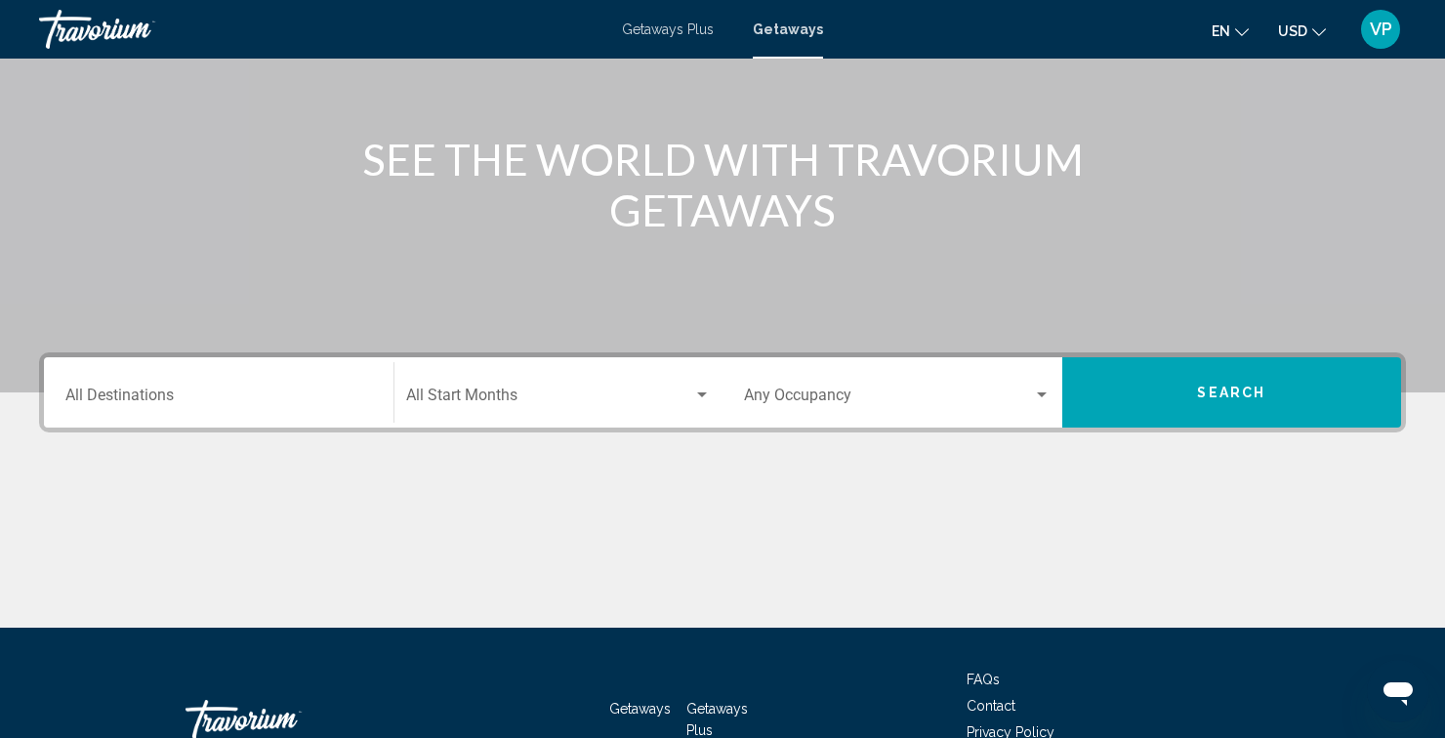
click at [366, 393] on input "Destination All Destinations" at bounding box center [218, 399] width 307 height 18
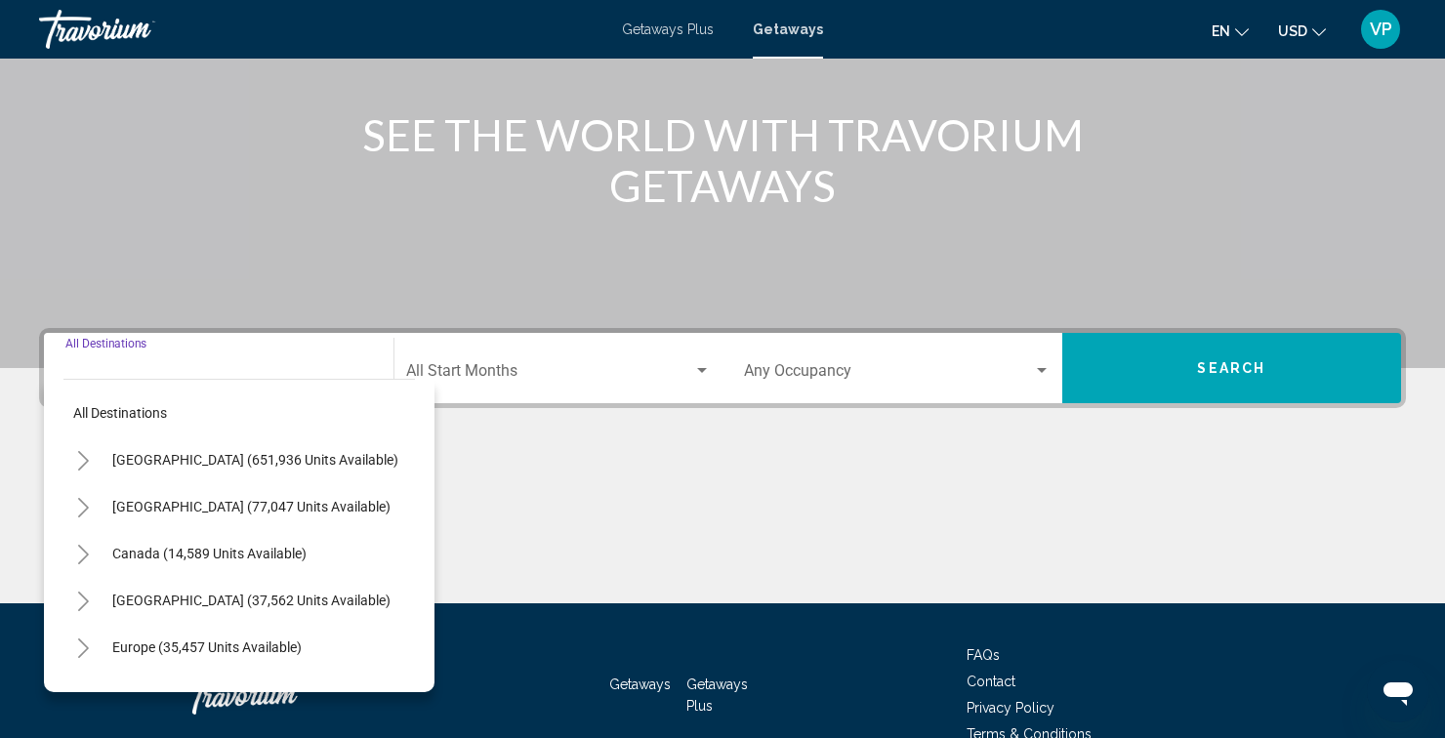
scroll to position [322, 0]
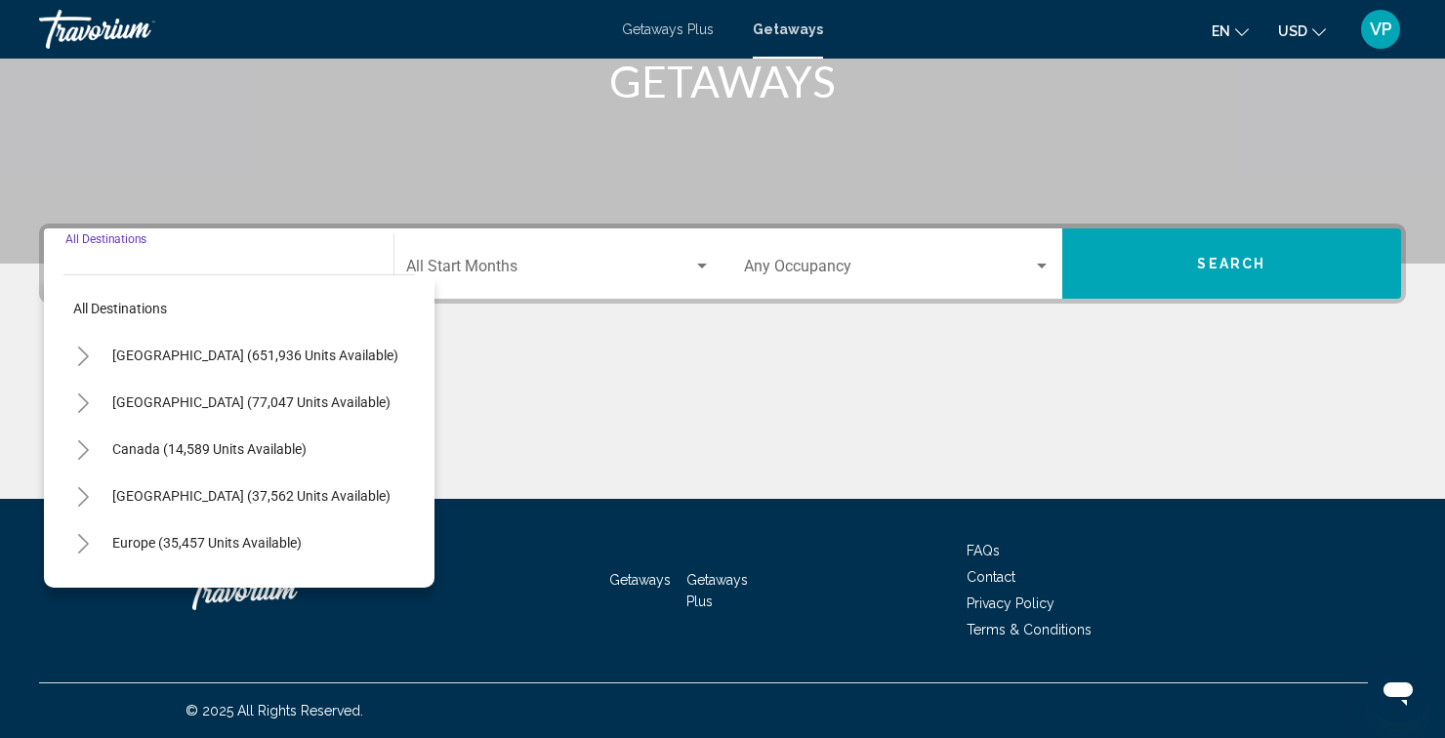
click at [88, 365] on icon "Toggle United States (651,936 units available)" at bounding box center [83, 357] width 15 height 20
click at [96, 550] on icon "Toggle California (76,089 units available)" at bounding box center [103, 544] width 15 height 20
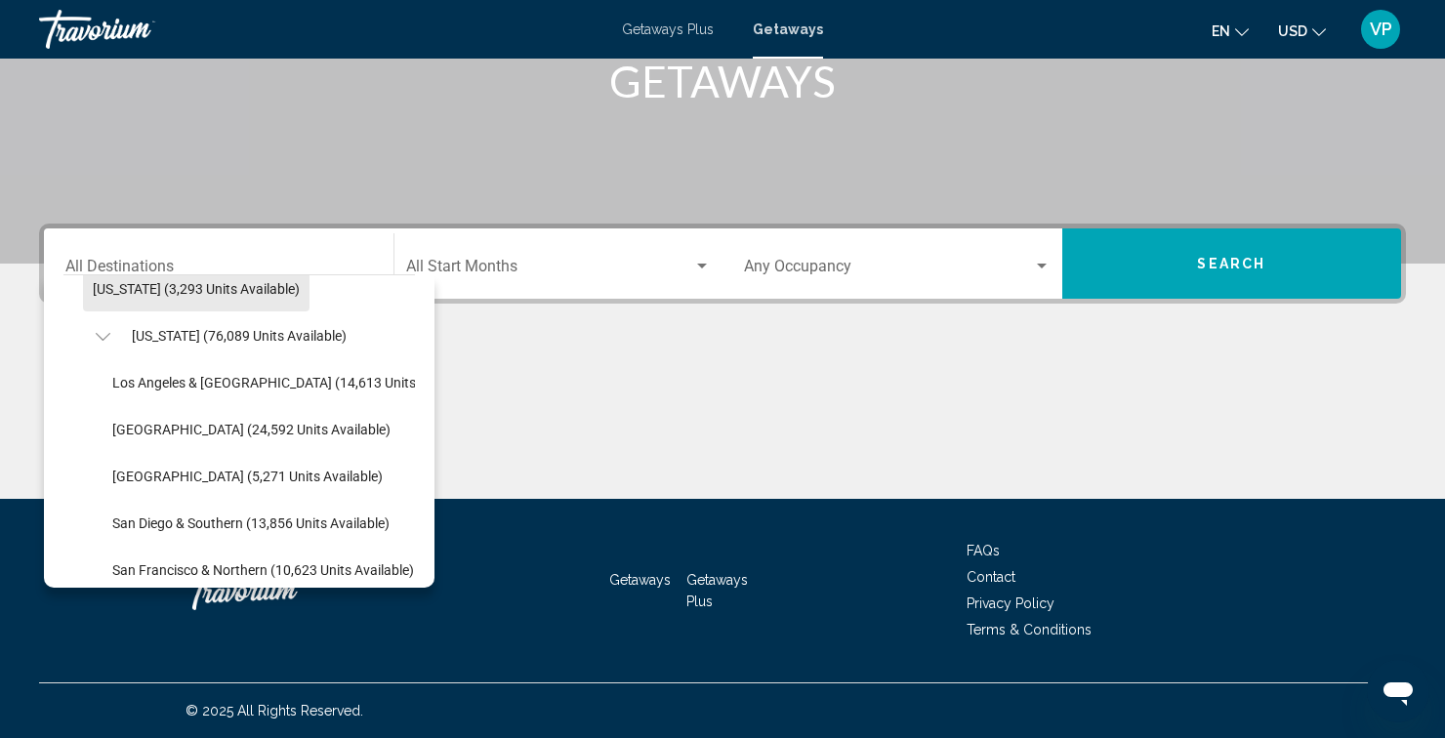
scroll to position [208, 0]
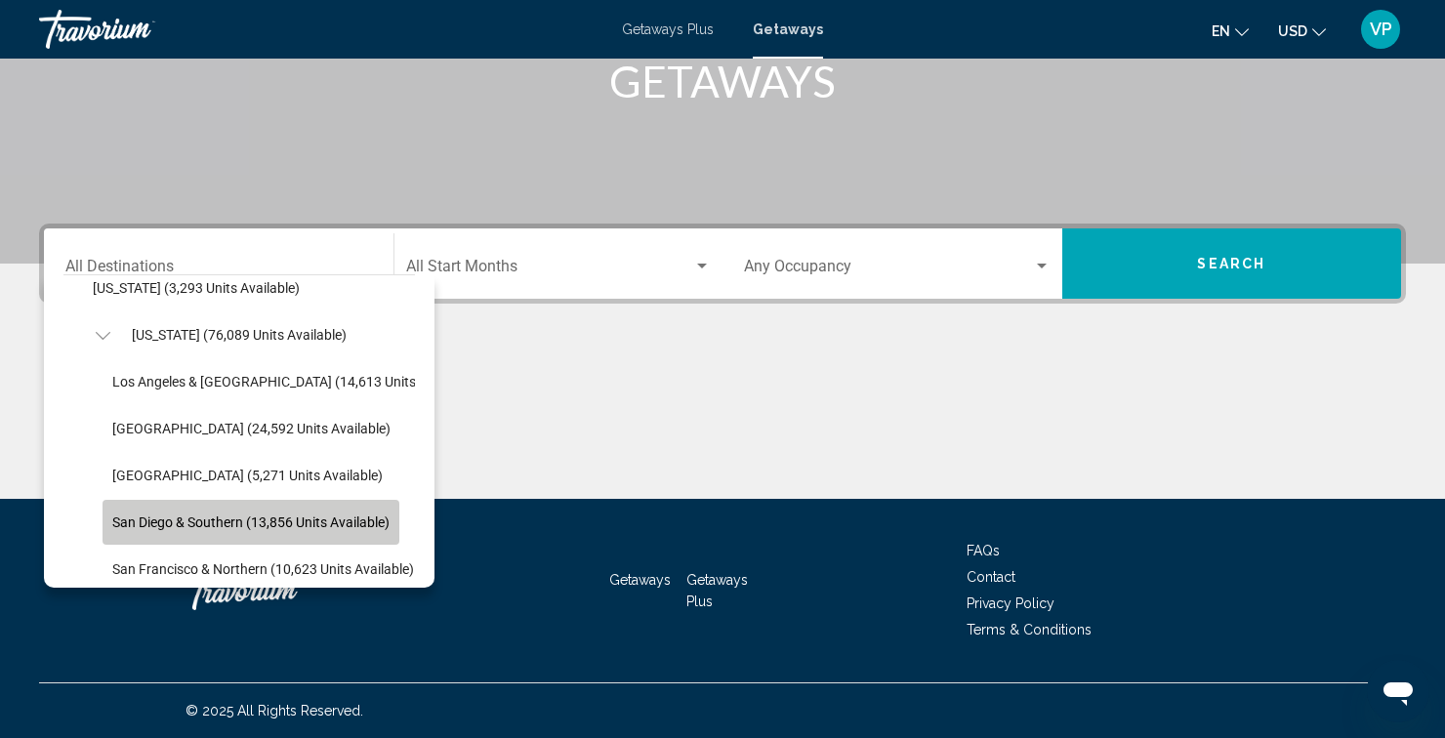
click at [199, 527] on span "San Diego & Southern (13,856 units available)" at bounding box center [250, 522] width 277 height 16
type input "**********"
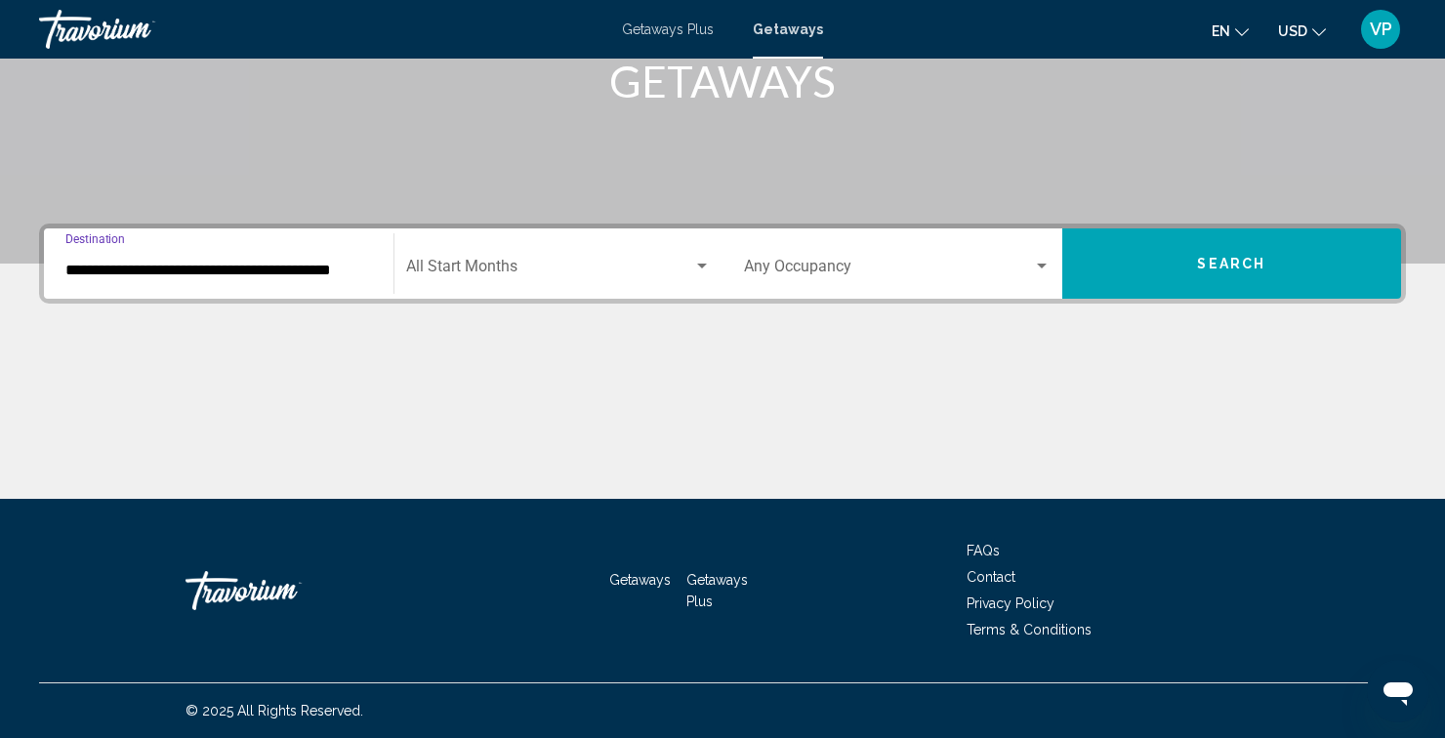
click at [703, 266] on div "Search widget" at bounding box center [702, 266] width 10 height 5
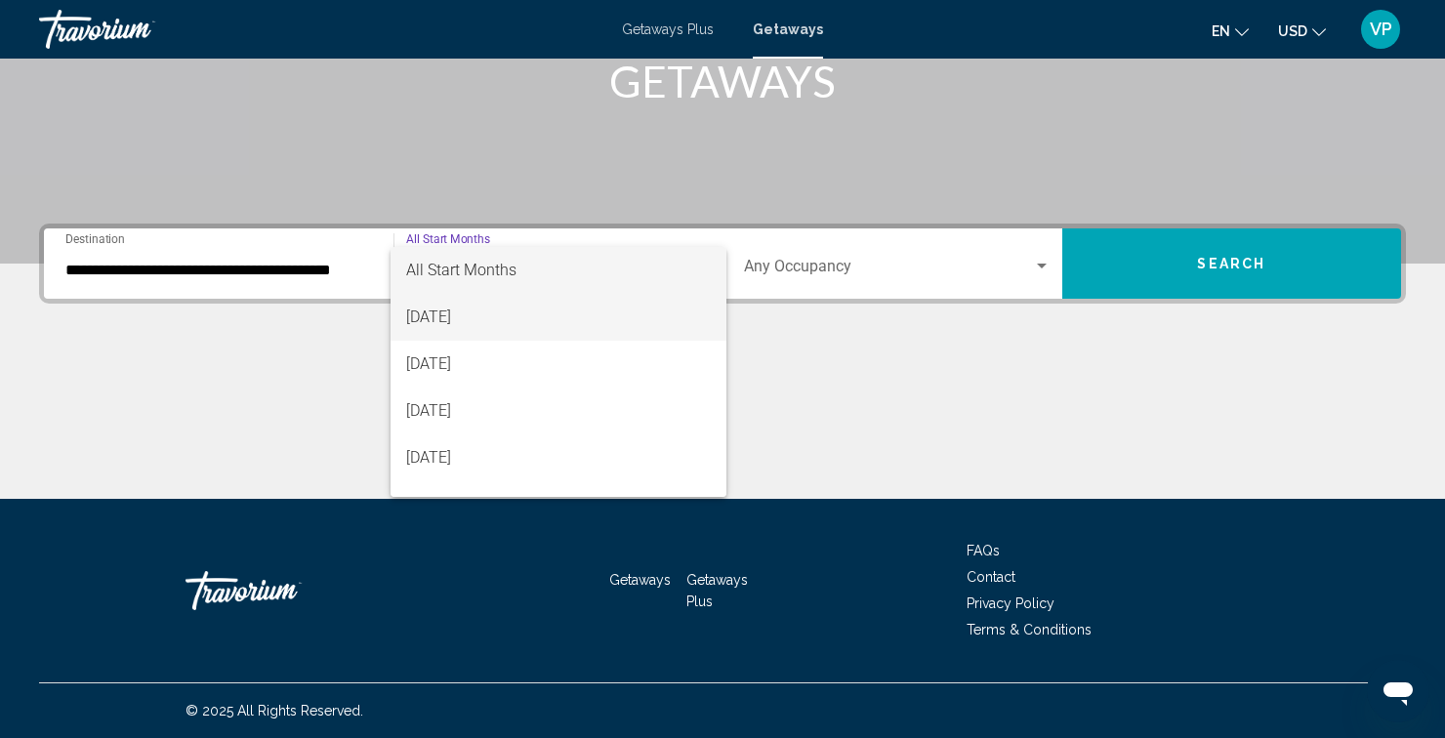
click at [463, 317] on span "[DATE]" at bounding box center [559, 317] width 306 height 47
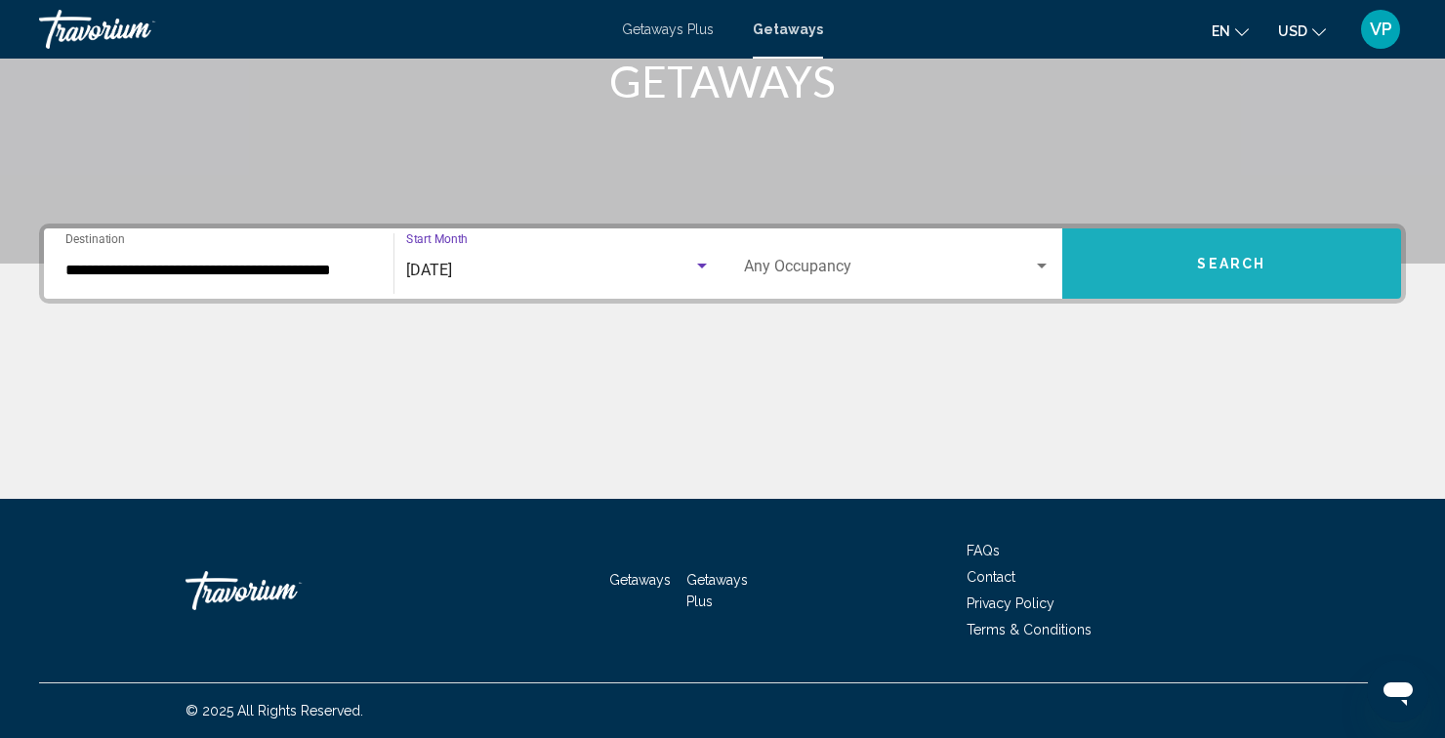
click at [1242, 279] on button "Search" at bounding box center [1232, 263] width 340 height 70
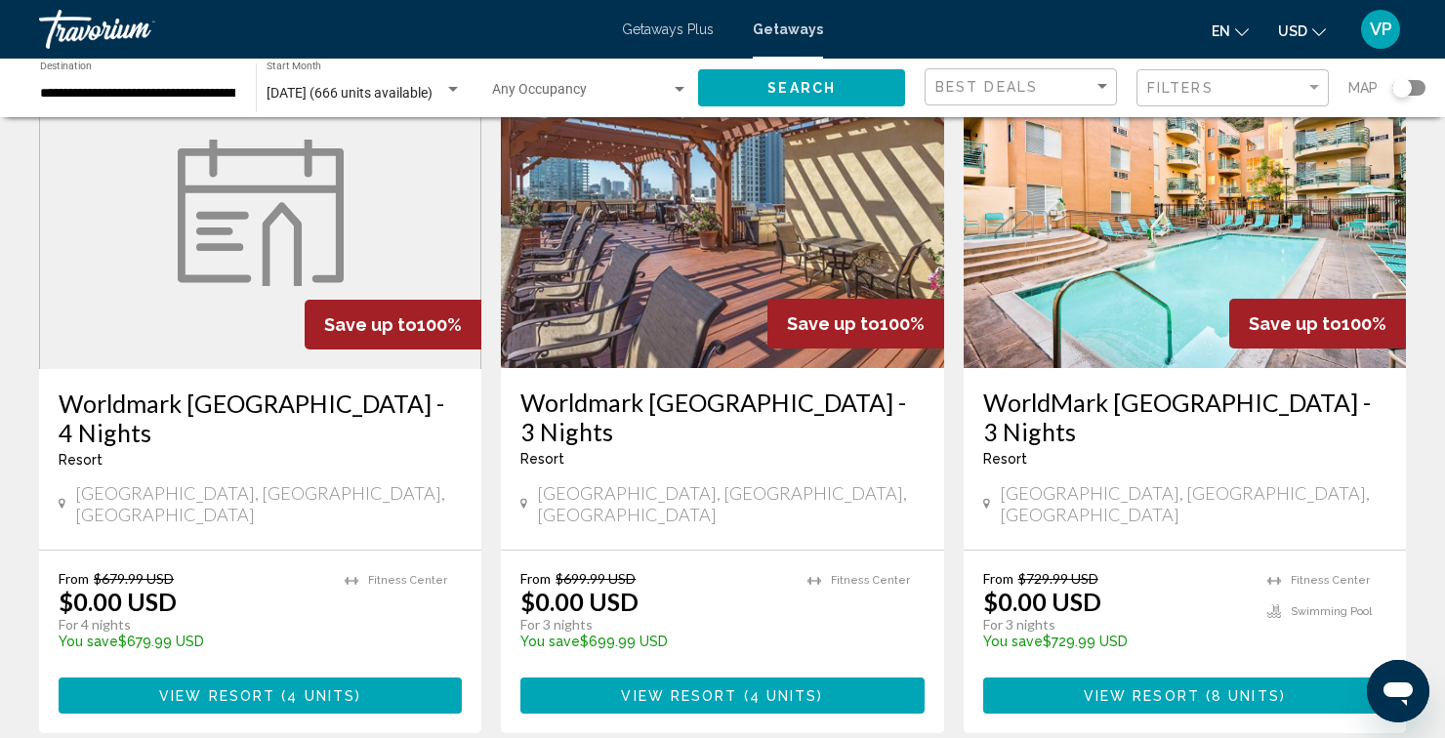
scroll to position [163, 0]
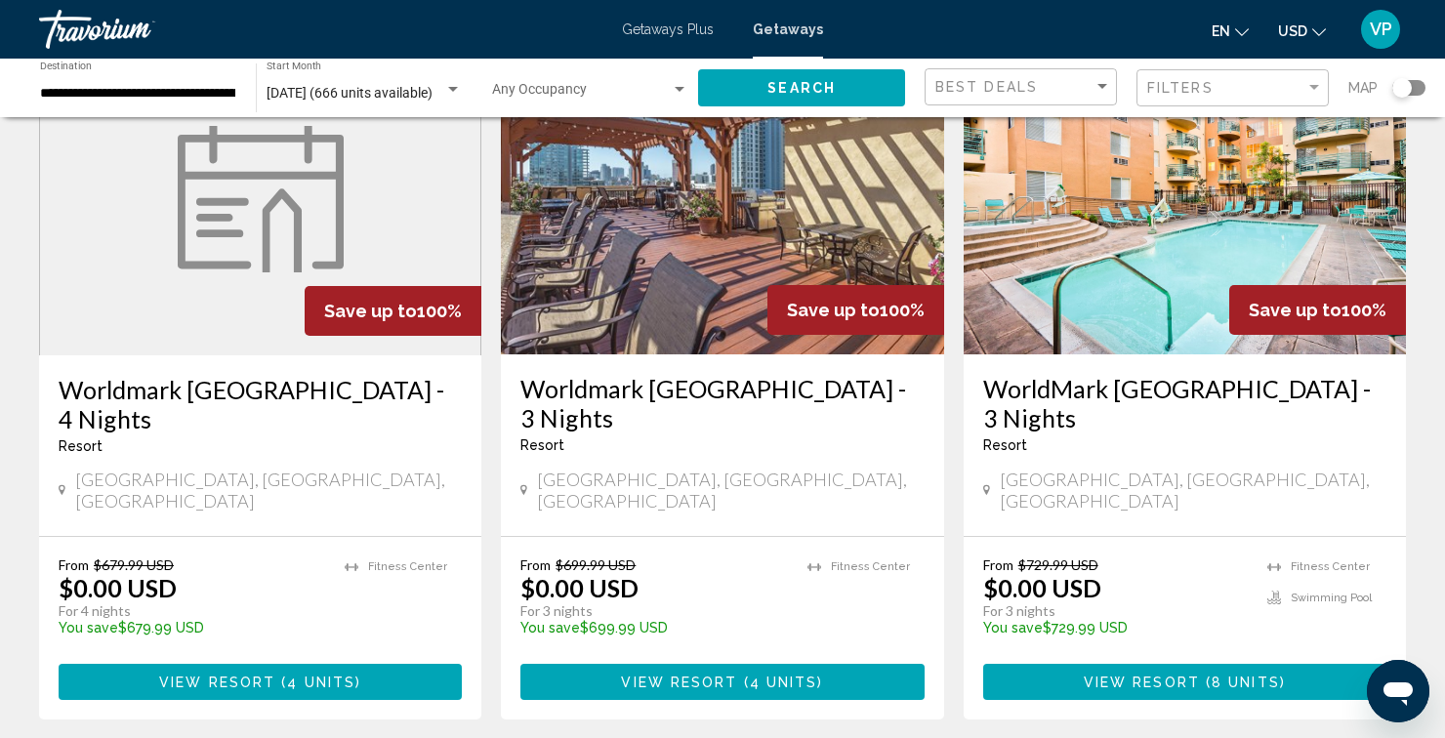
click at [1210, 402] on h3 "WorldMark [GEOGRAPHIC_DATA] - 3 Nights" at bounding box center [1184, 403] width 403 height 59
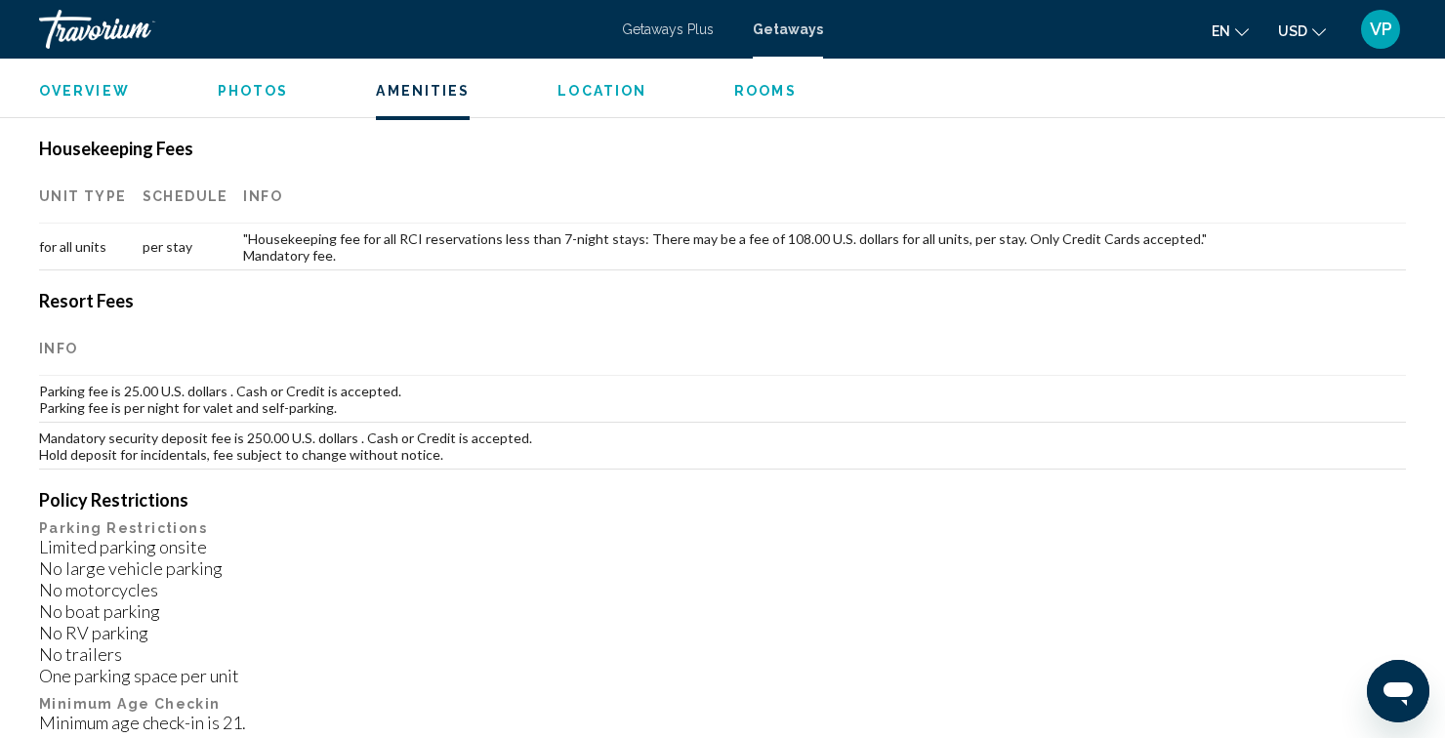
scroll to position [1783, 0]
